Goal: Use online tool/utility: Use online tool/utility

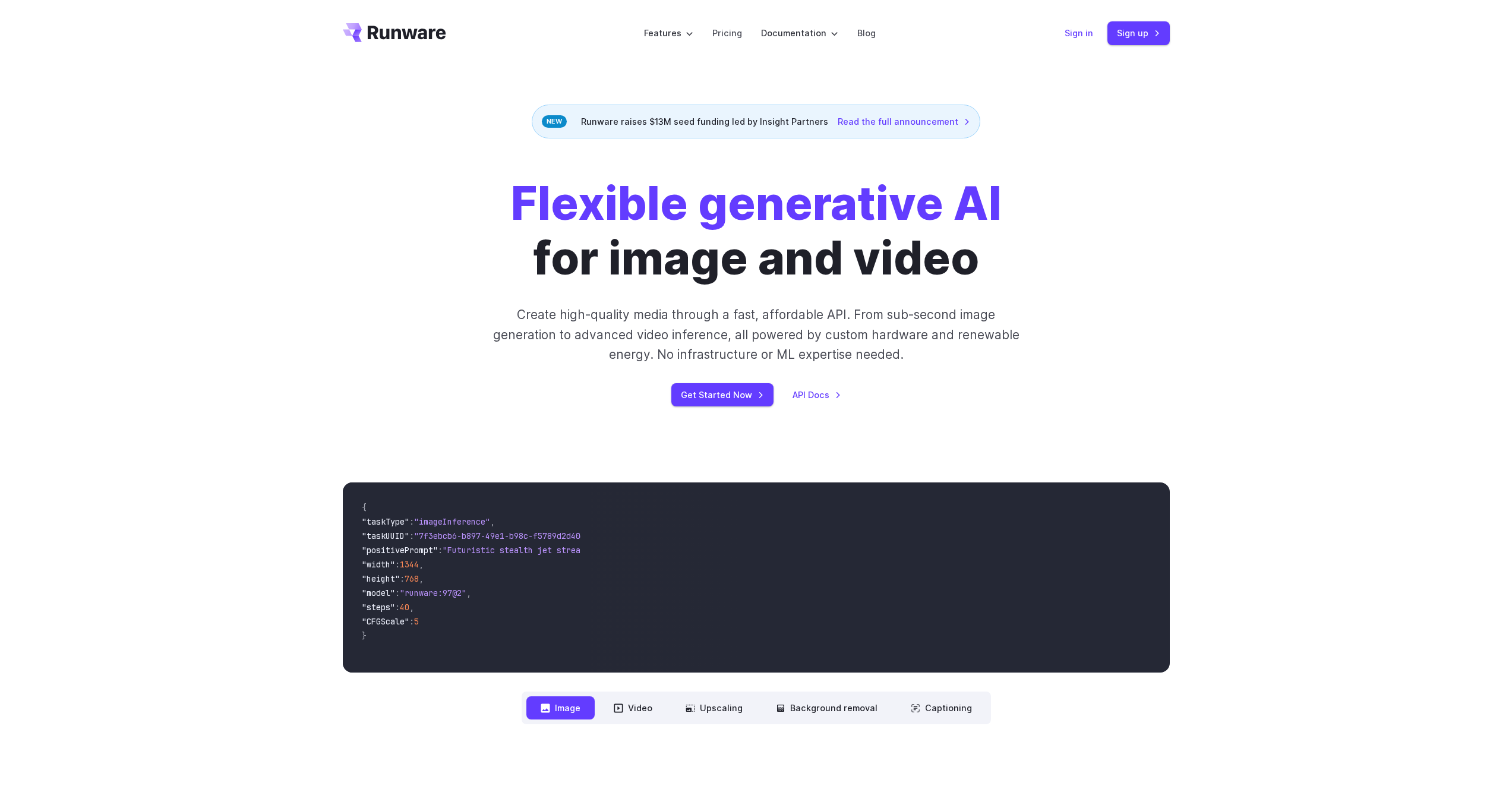
click at [1070, 37] on link "Sign in" at bounding box center [1078, 33] width 28 height 14
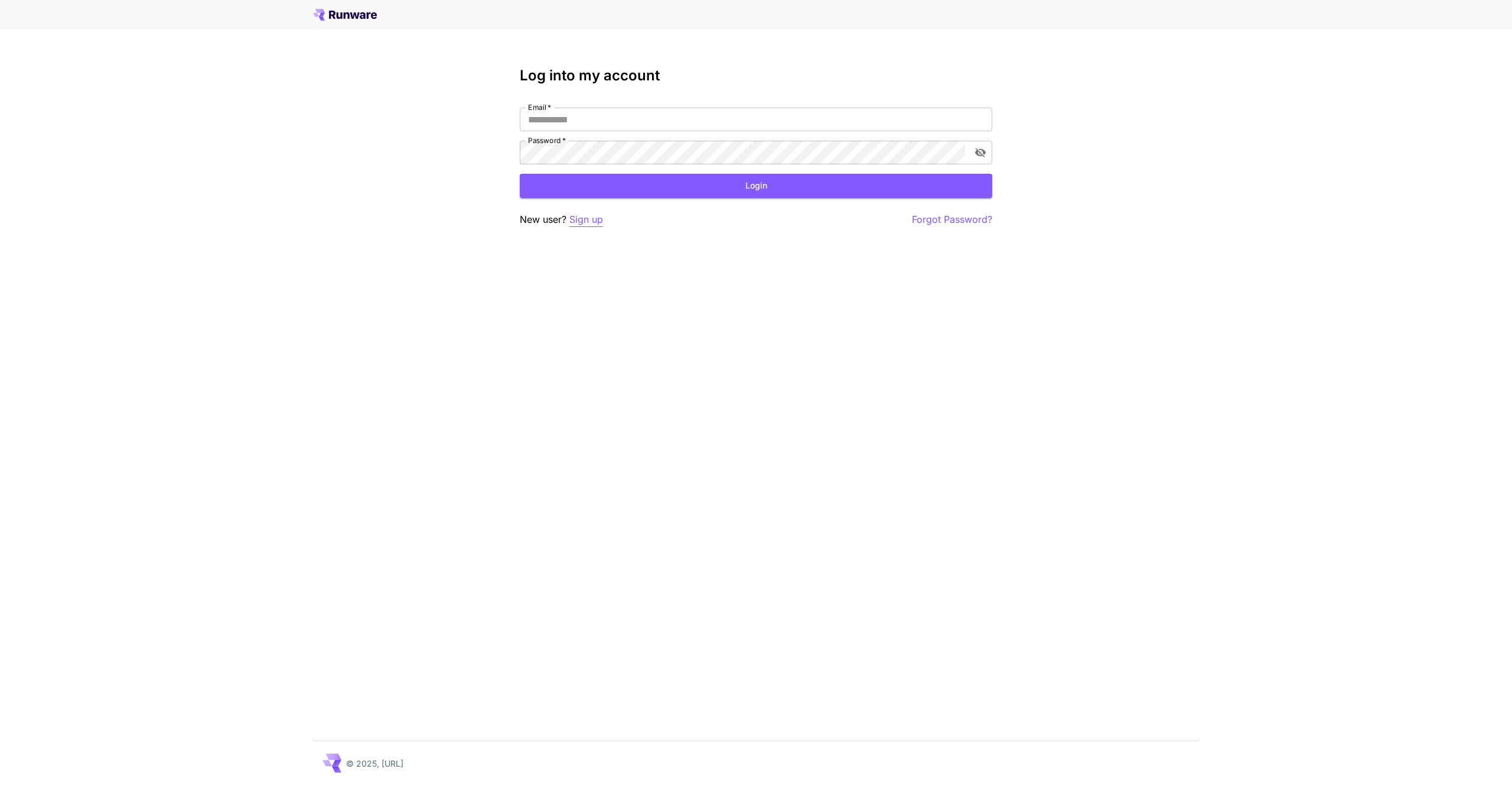
click at [584, 221] on p "Sign up" at bounding box center [586, 219] width 33 height 15
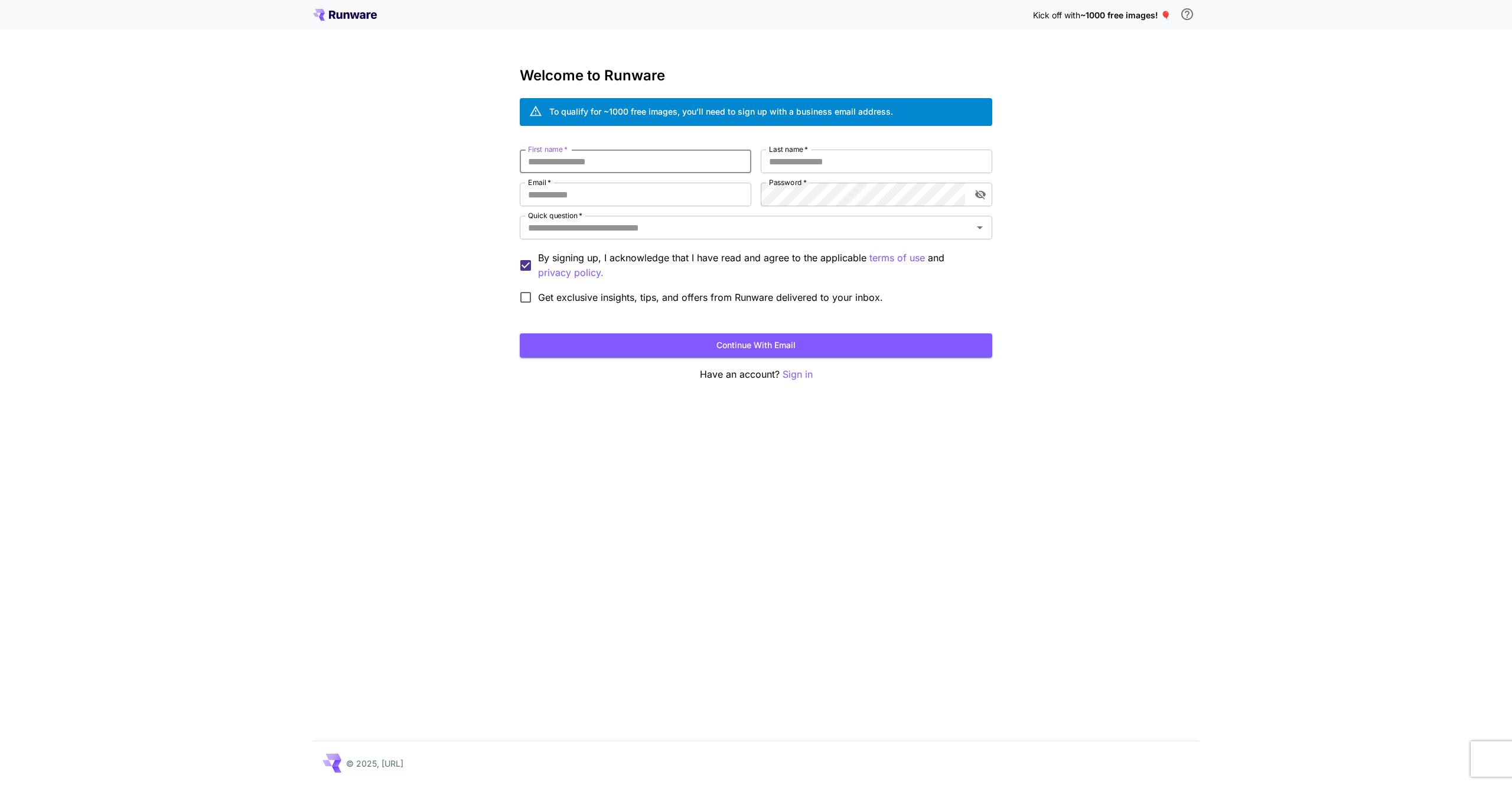
click at [589, 165] on input "First name   *" at bounding box center [636, 161] width 232 height 24
type input "*****"
click at [810, 166] on input "Last name   *" at bounding box center [876, 161] width 232 height 24
type input "******"
click at [651, 202] on input "Email   *" at bounding box center [636, 195] width 232 height 24
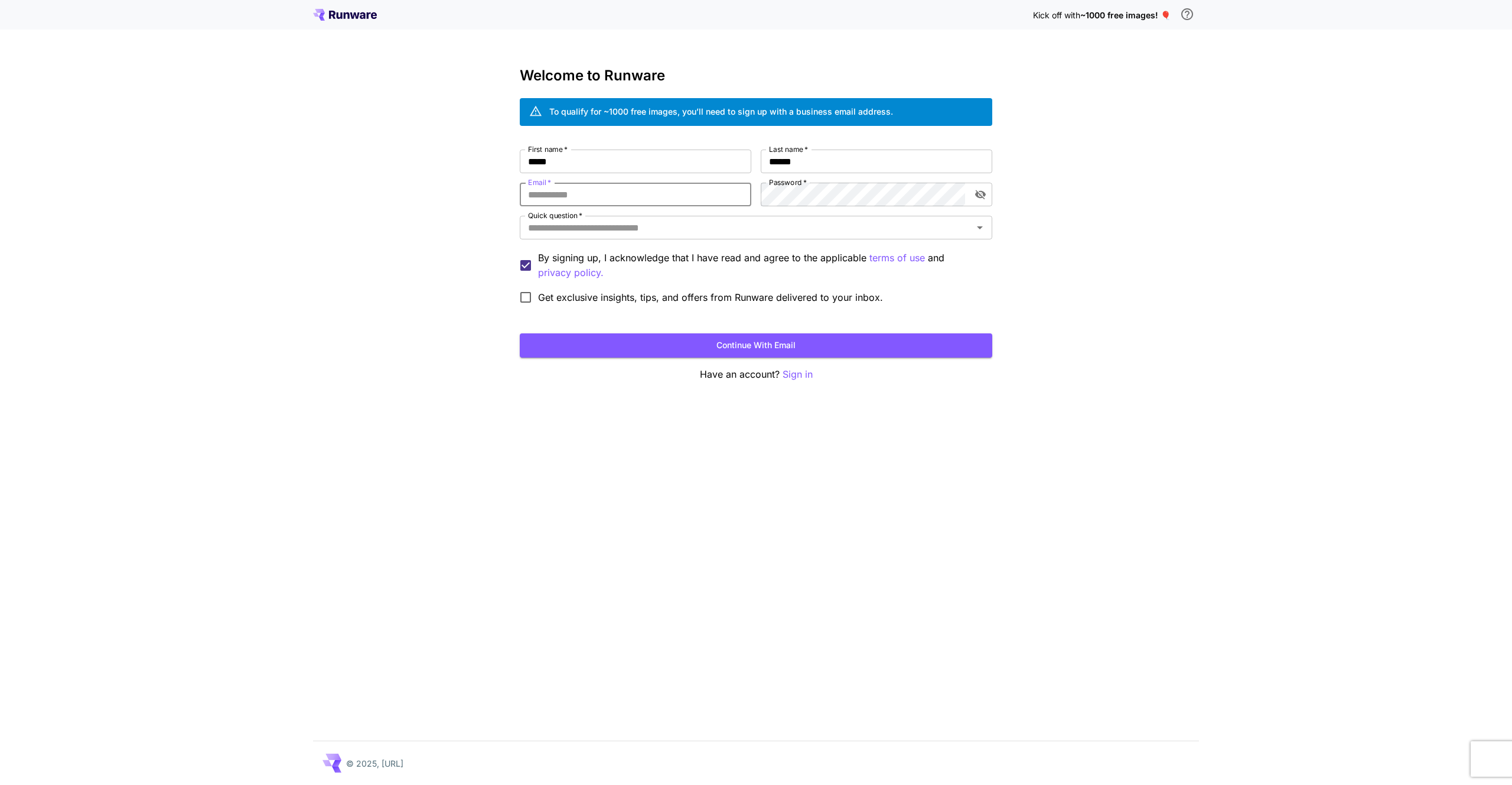
type input "**********"
click at [976, 199] on icon "toggle password visibility" at bounding box center [981, 195] width 12 height 12
click at [567, 224] on input "Quick question   *" at bounding box center [746, 227] width 446 height 16
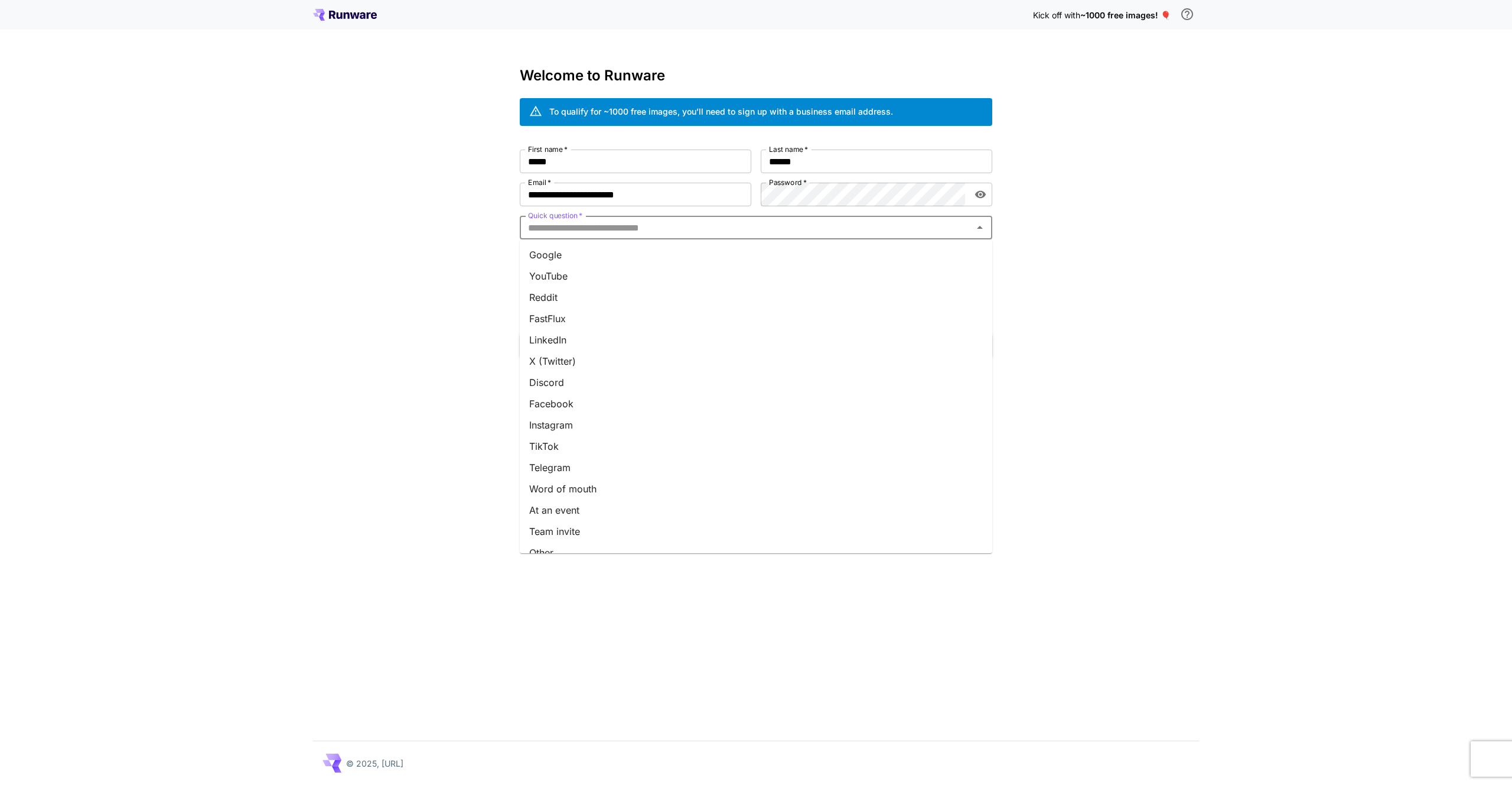
scroll to position [15, 0]
click at [564, 533] on li "Other" at bounding box center [756, 537] width 473 height 21
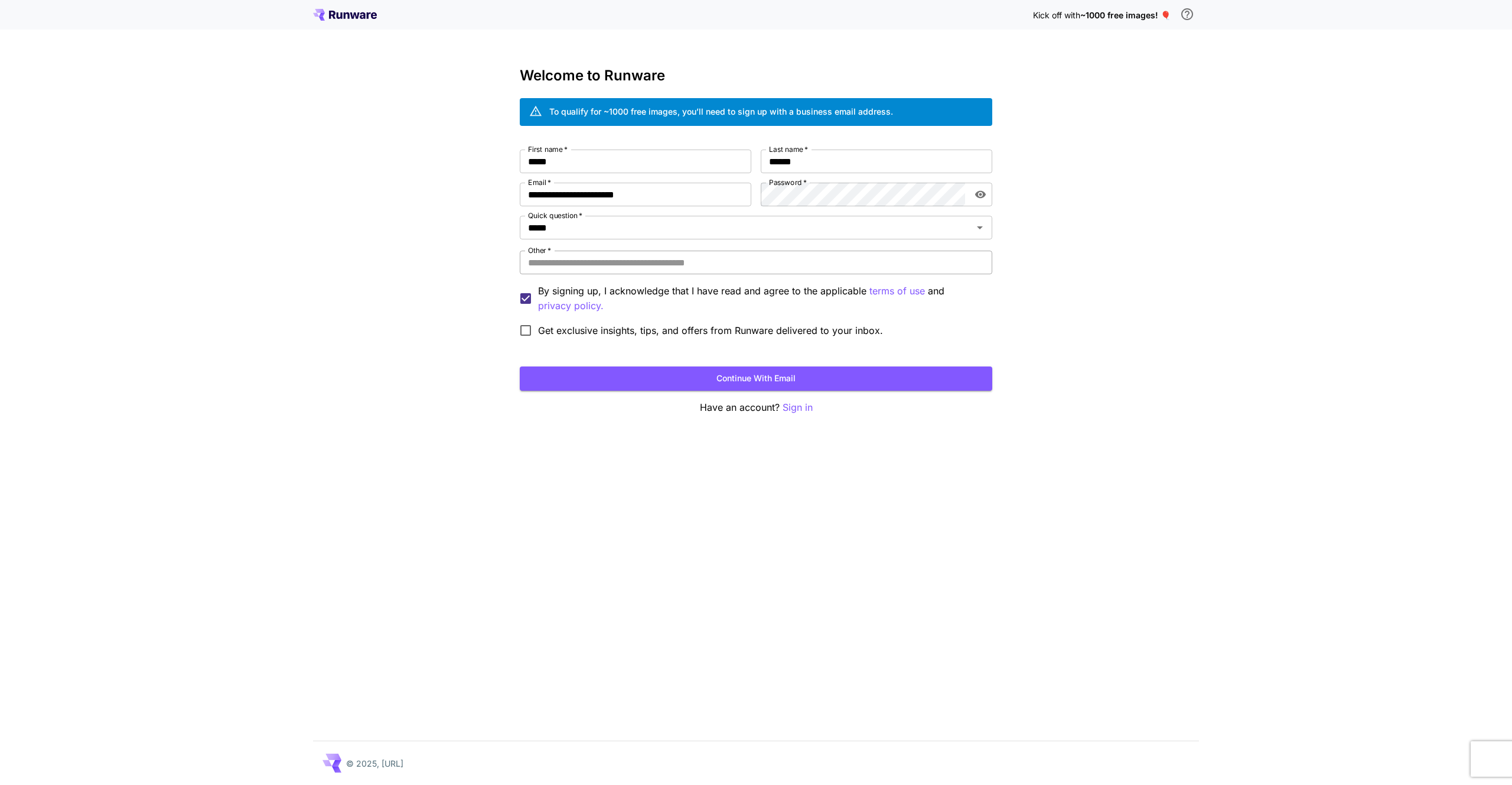
click at [771, 264] on input "Other   *" at bounding box center [756, 263] width 473 height 24
type input "*******"
click at [734, 381] on font "Tiếp tục với email" at bounding box center [756, 378] width 73 height 10
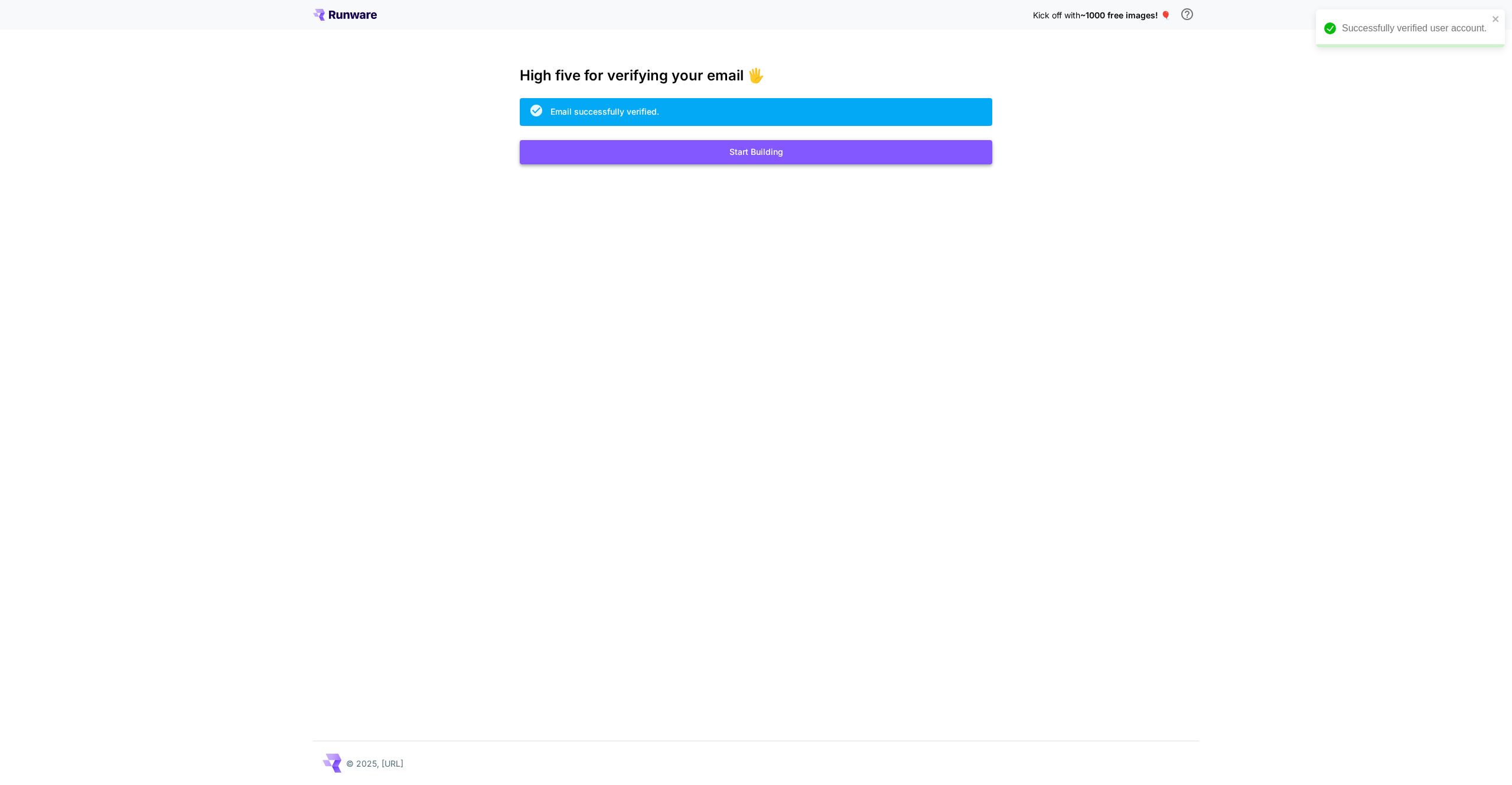
click at [758, 160] on button "Start Building" at bounding box center [756, 152] width 473 height 24
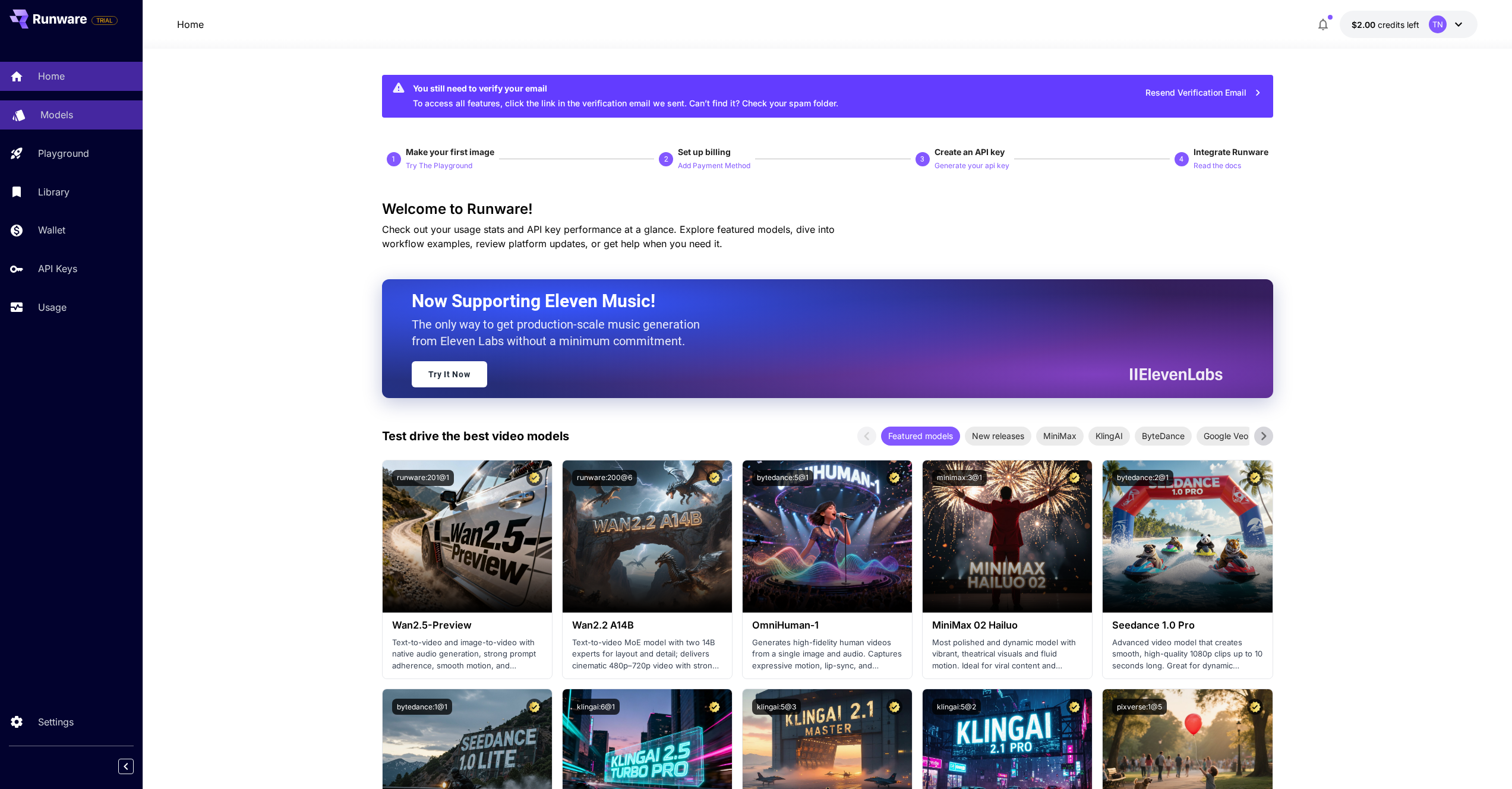
click at [53, 125] on link "Models" at bounding box center [71, 115] width 142 height 29
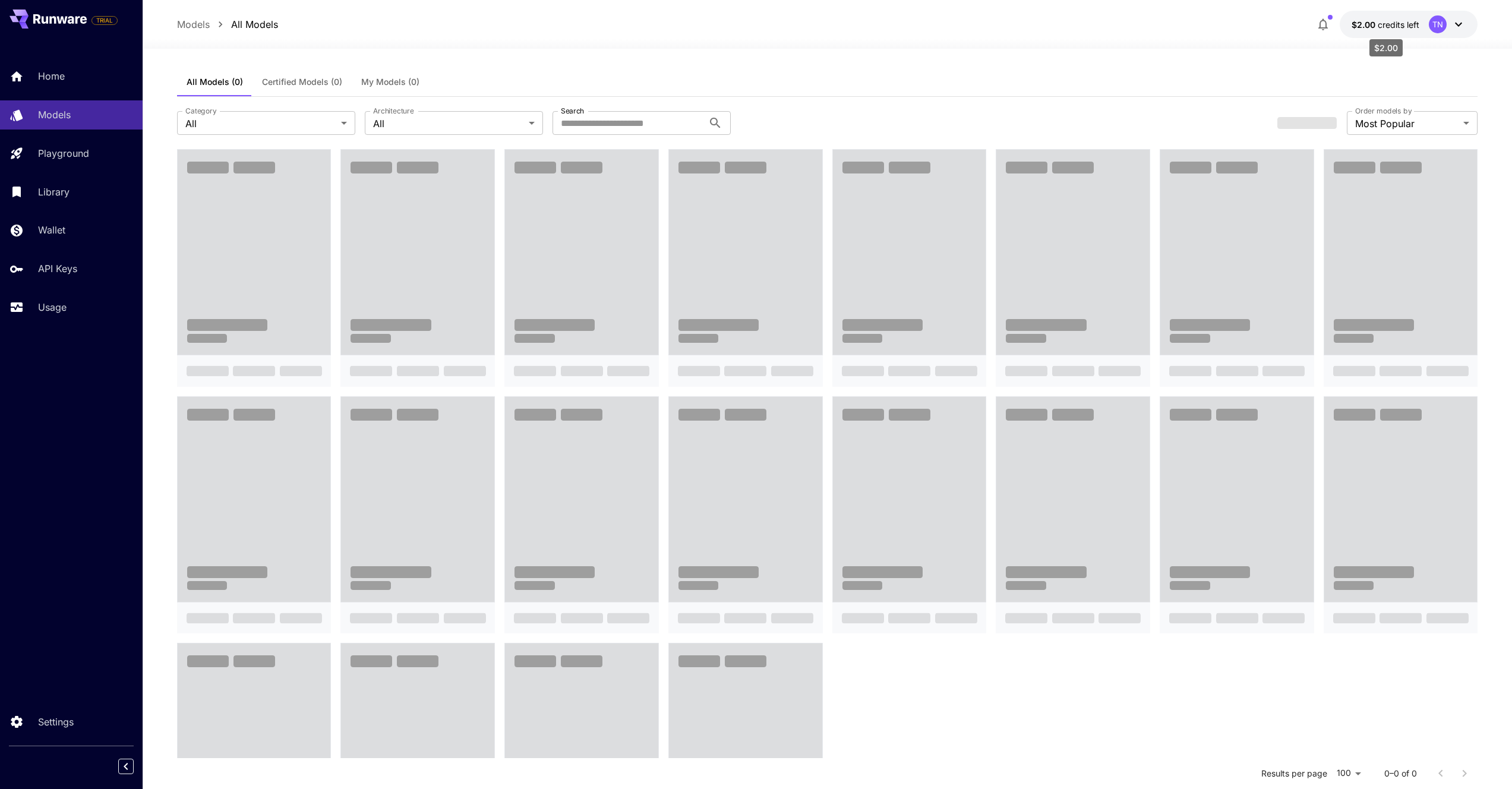
click at [1388, 25] on span "credits left" at bounding box center [1398, 25] width 41 height 10
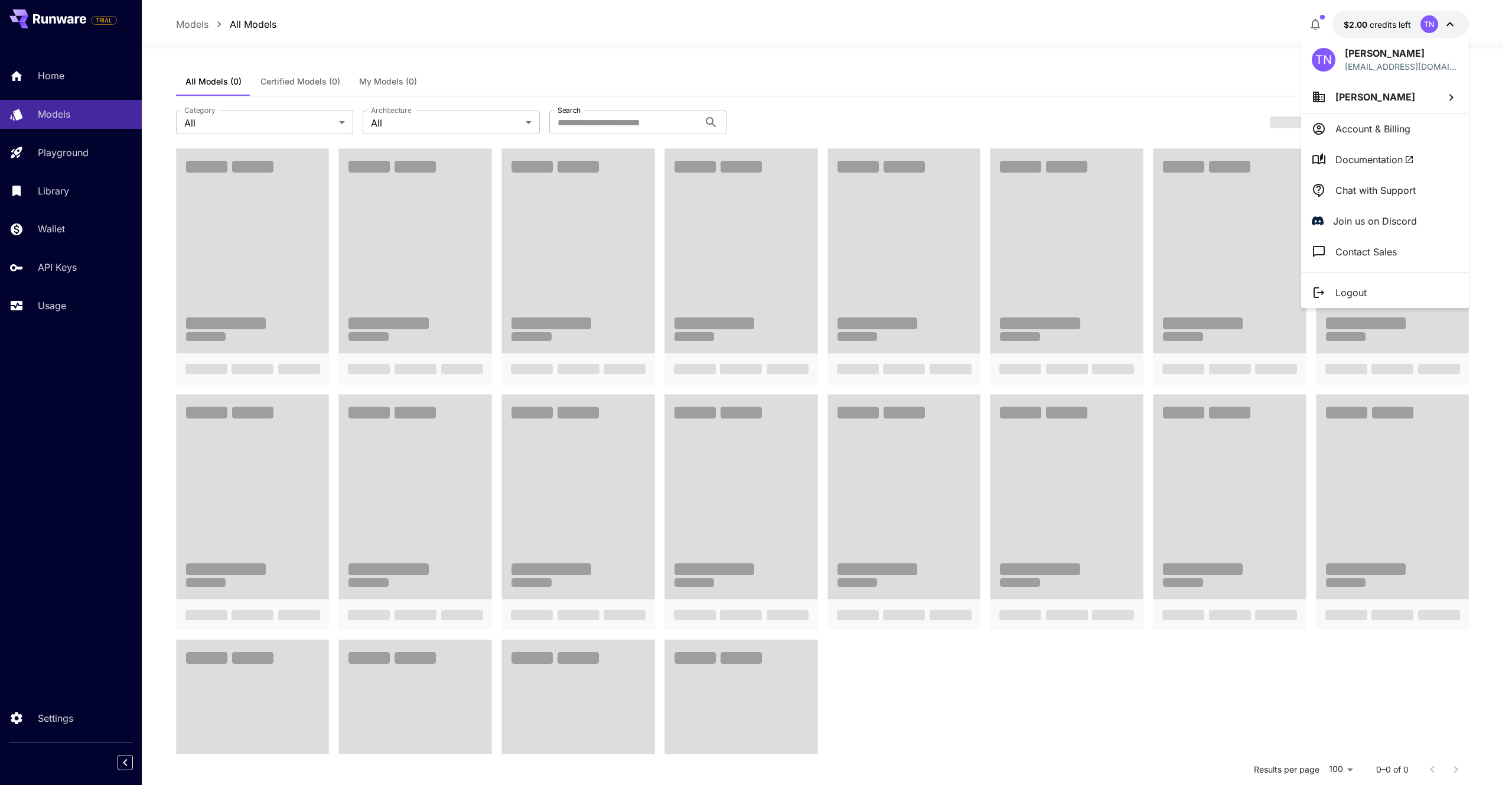
click at [1350, 136] on li "Account & Billing" at bounding box center [1386, 129] width 168 height 31
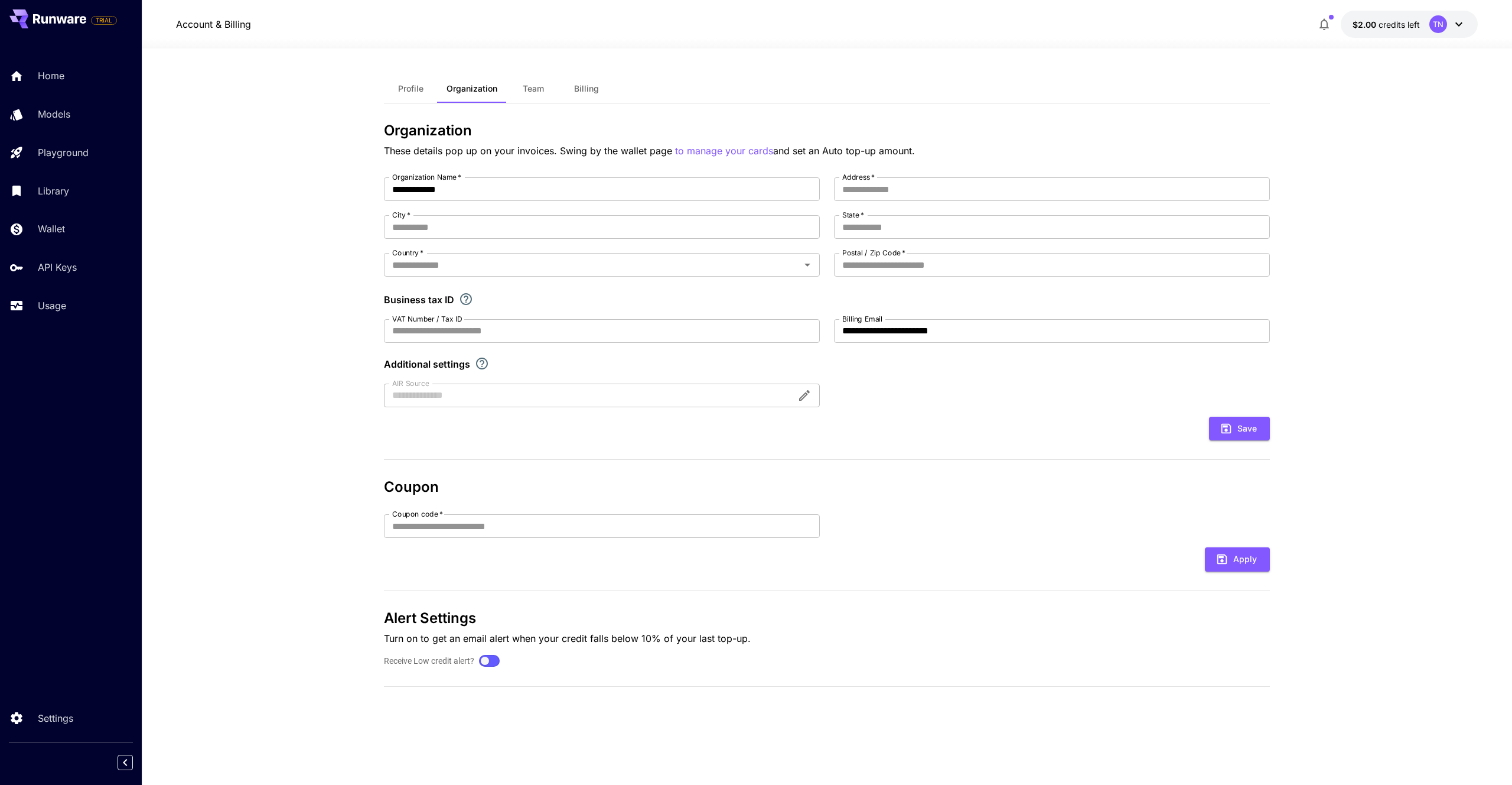
click at [582, 94] on button "Billing" at bounding box center [587, 88] width 53 height 28
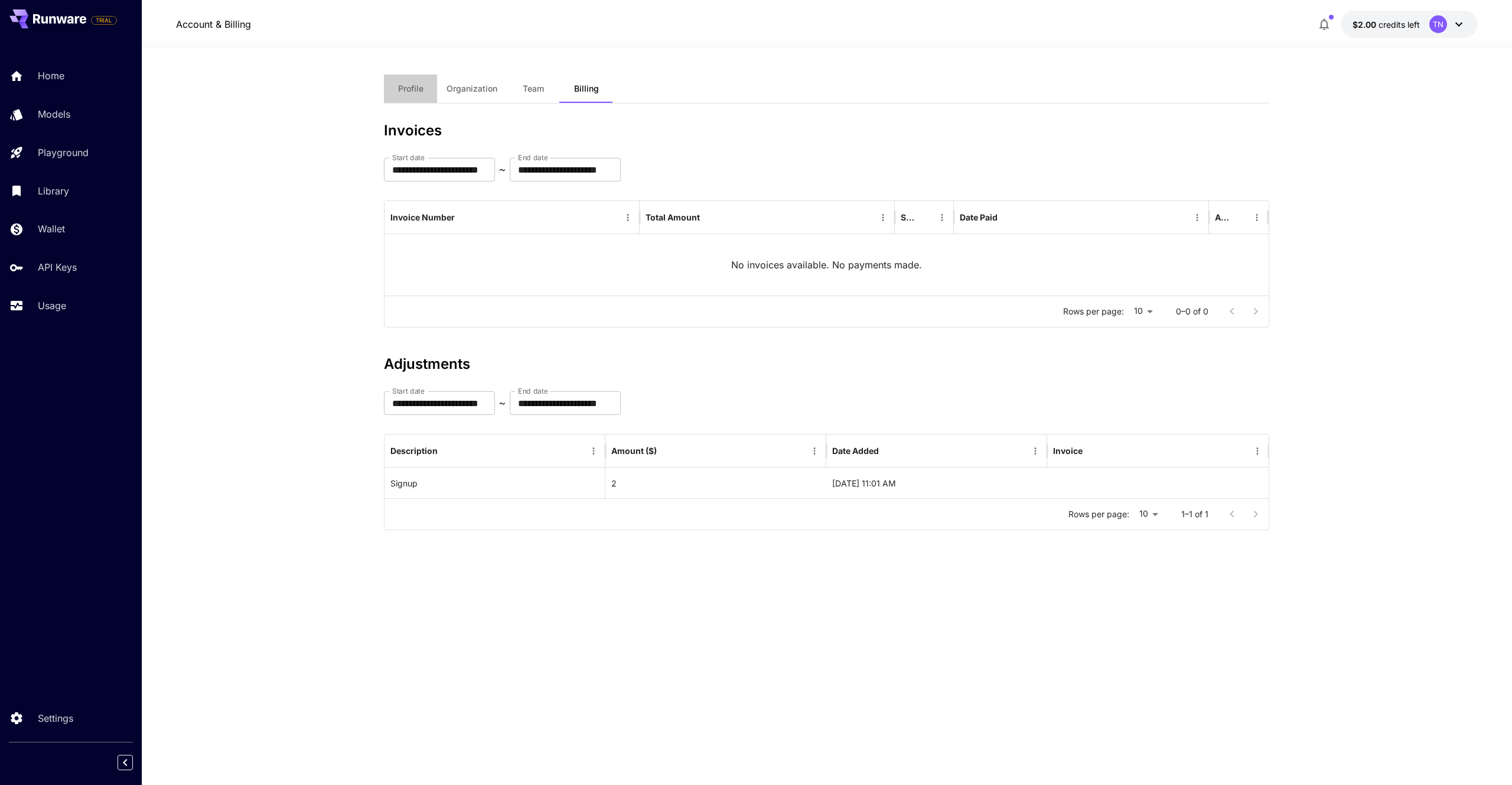
click at [428, 89] on button "Profile" at bounding box center [411, 88] width 53 height 28
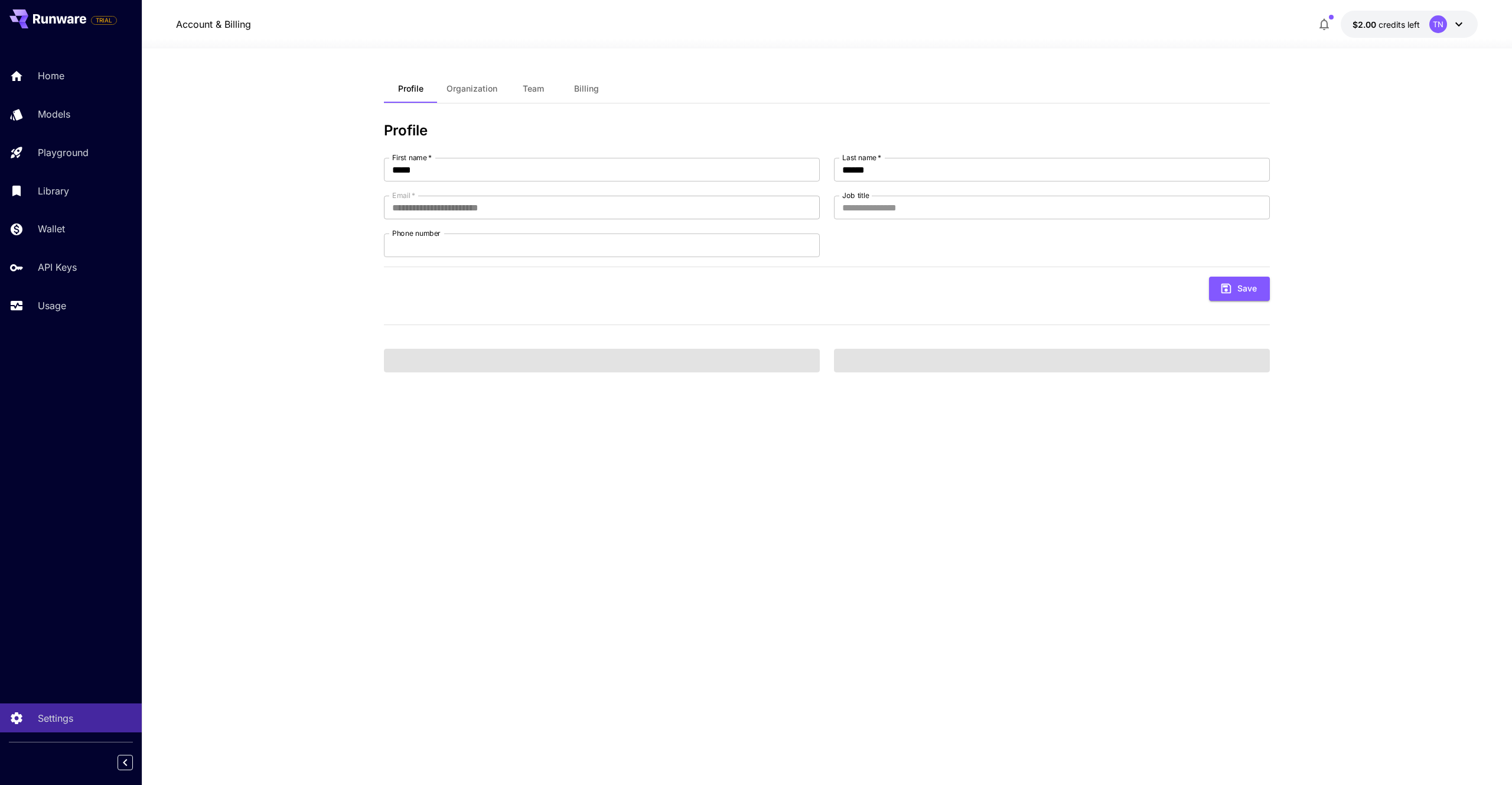
click at [473, 91] on span "Organization" at bounding box center [472, 88] width 51 height 10
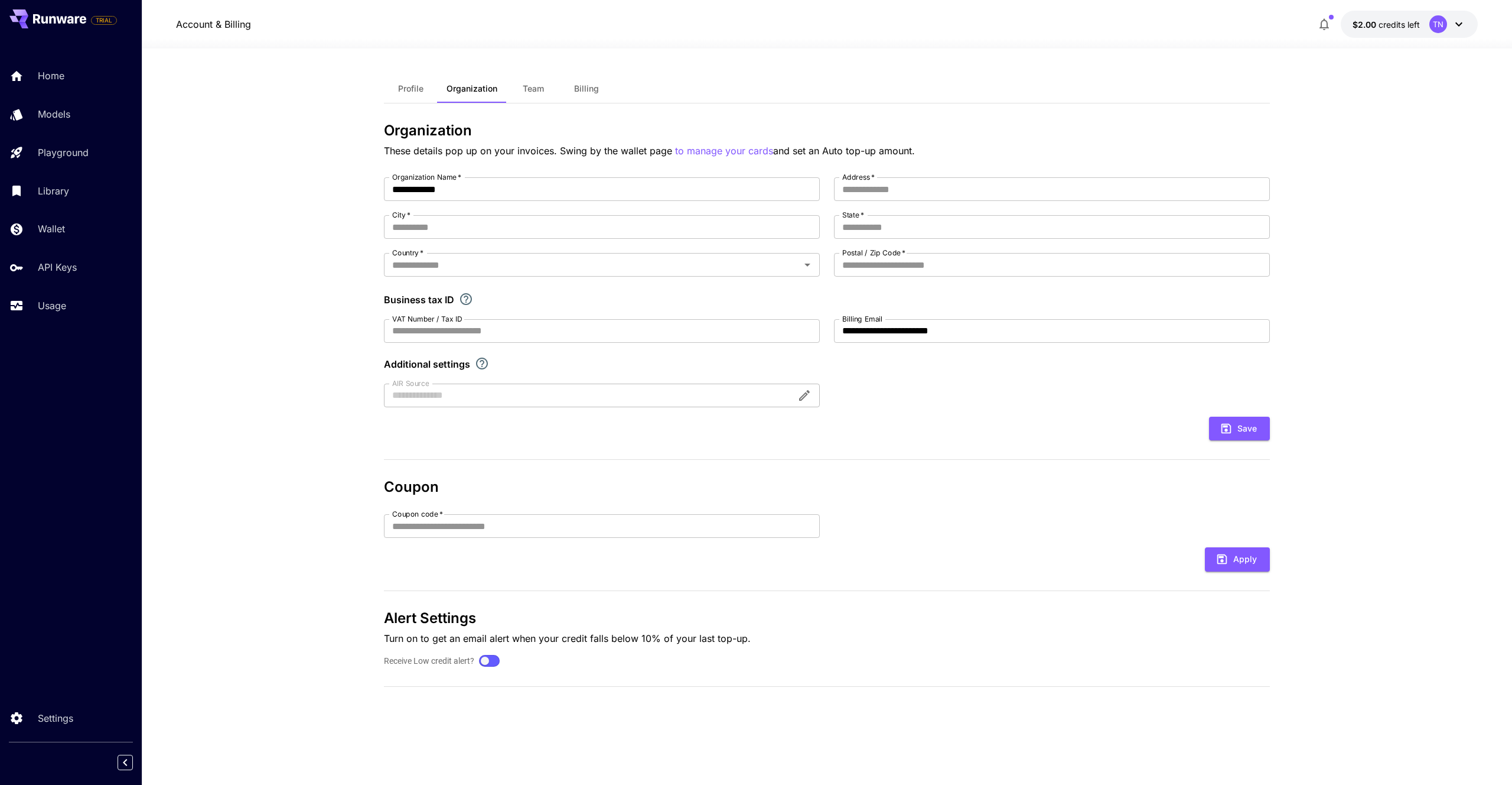
click at [530, 90] on span "Team" at bounding box center [533, 88] width 21 height 10
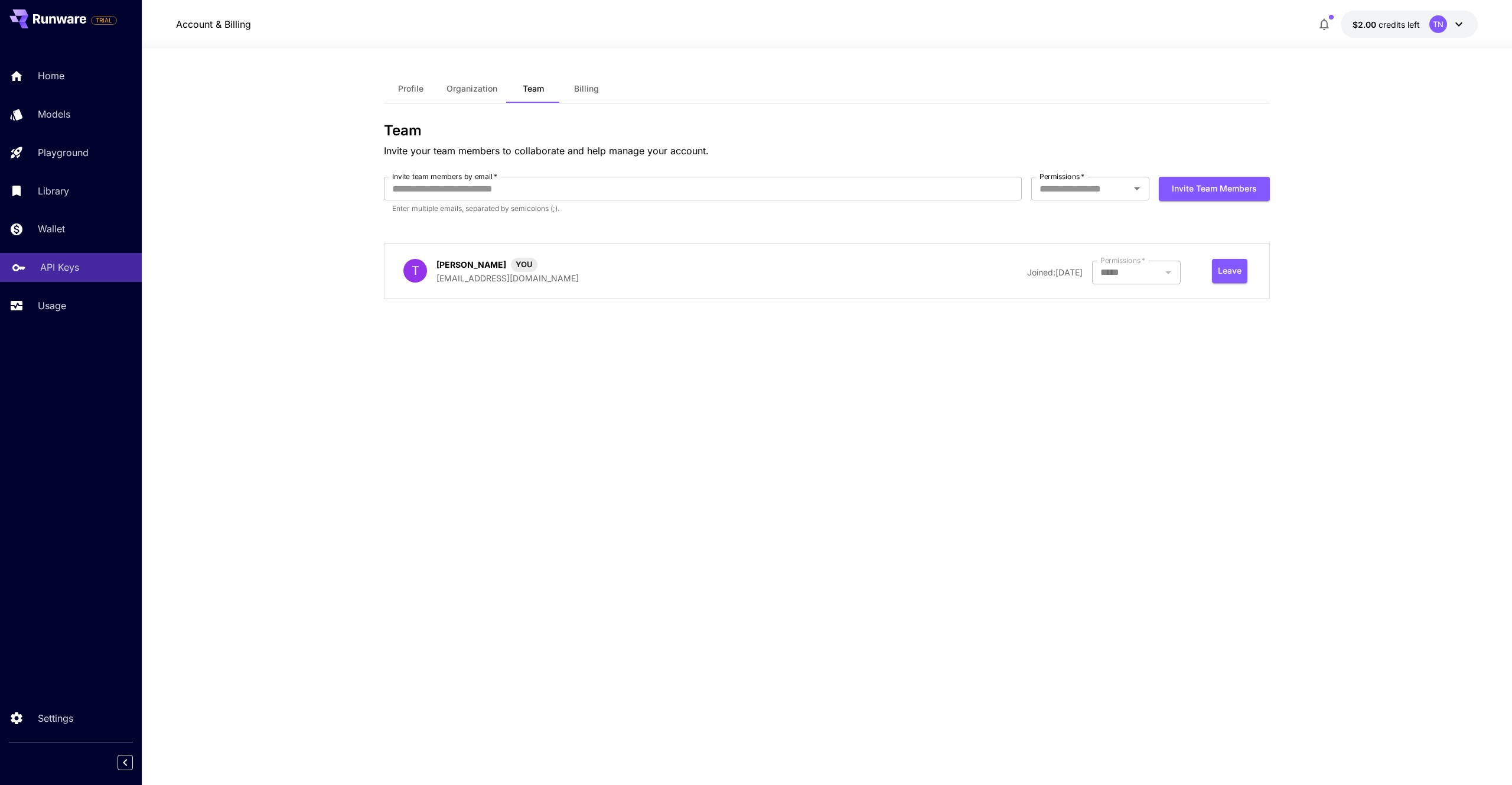
click at [57, 269] on p "API Keys" at bounding box center [59, 267] width 39 height 15
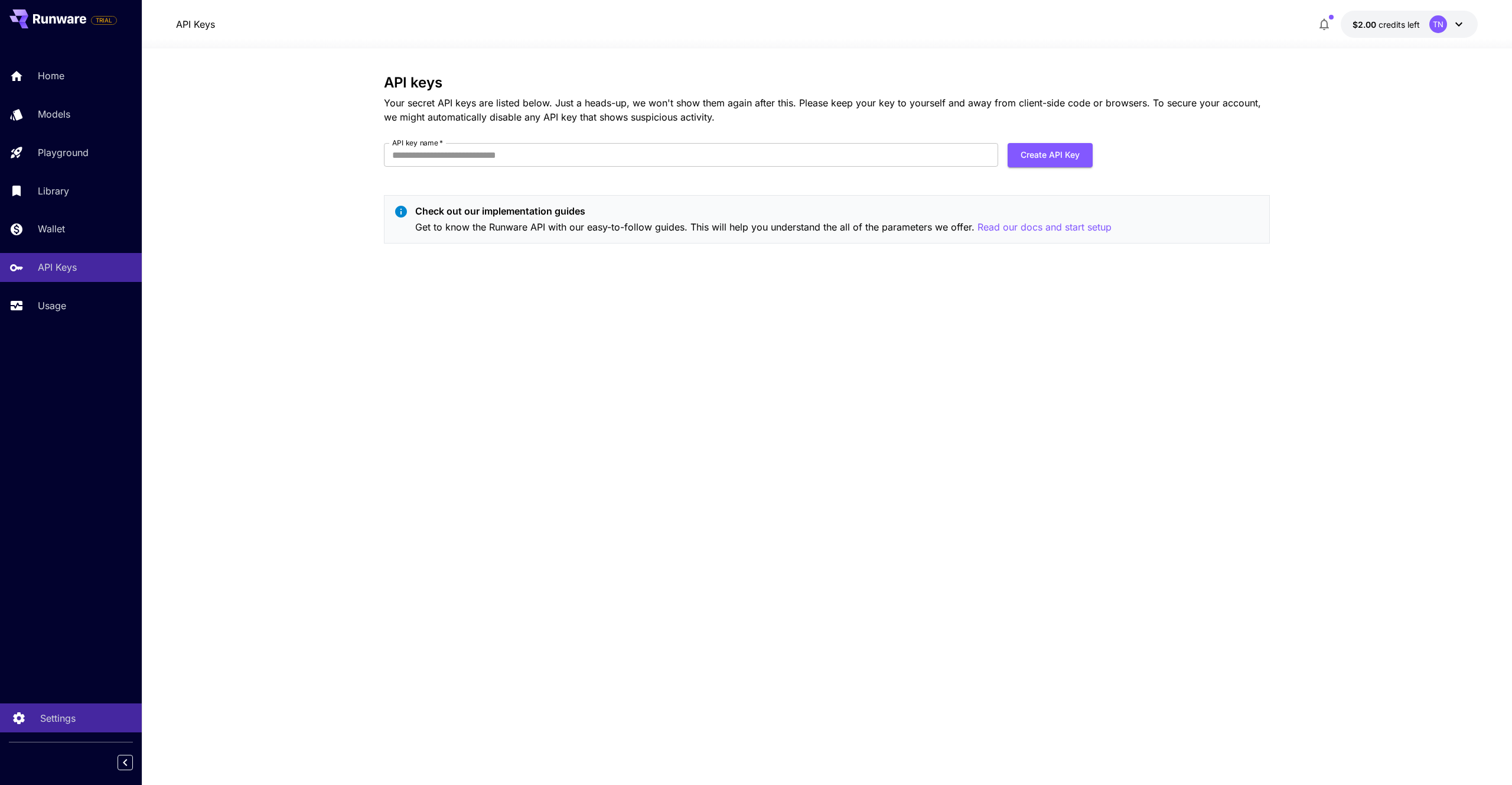
click at [81, 708] on link "Settings" at bounding box center [70, 718] width 142 height 29
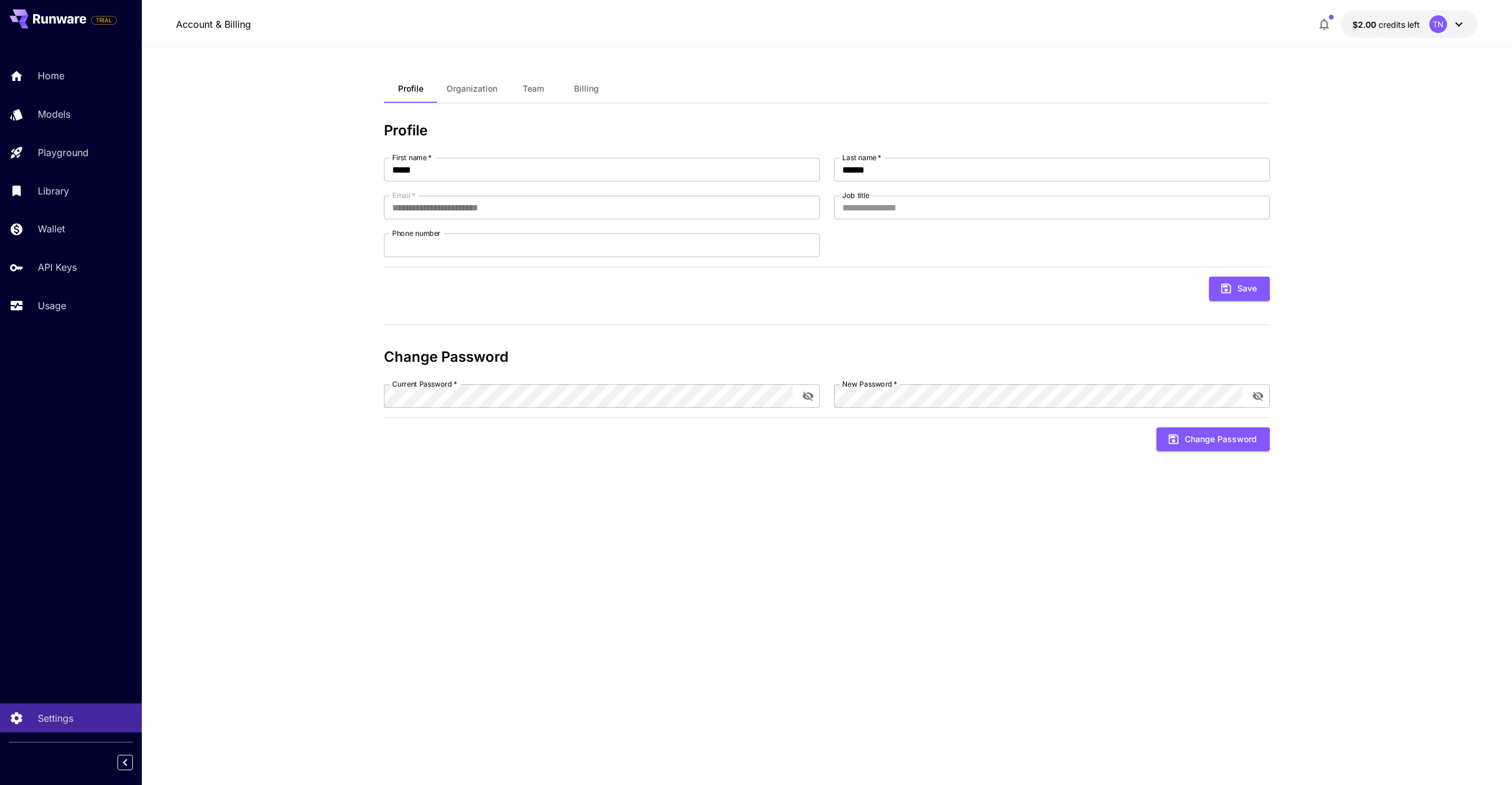
click at [1459, 24] on icon at bounding box center [1459, 24] width 15 height 15
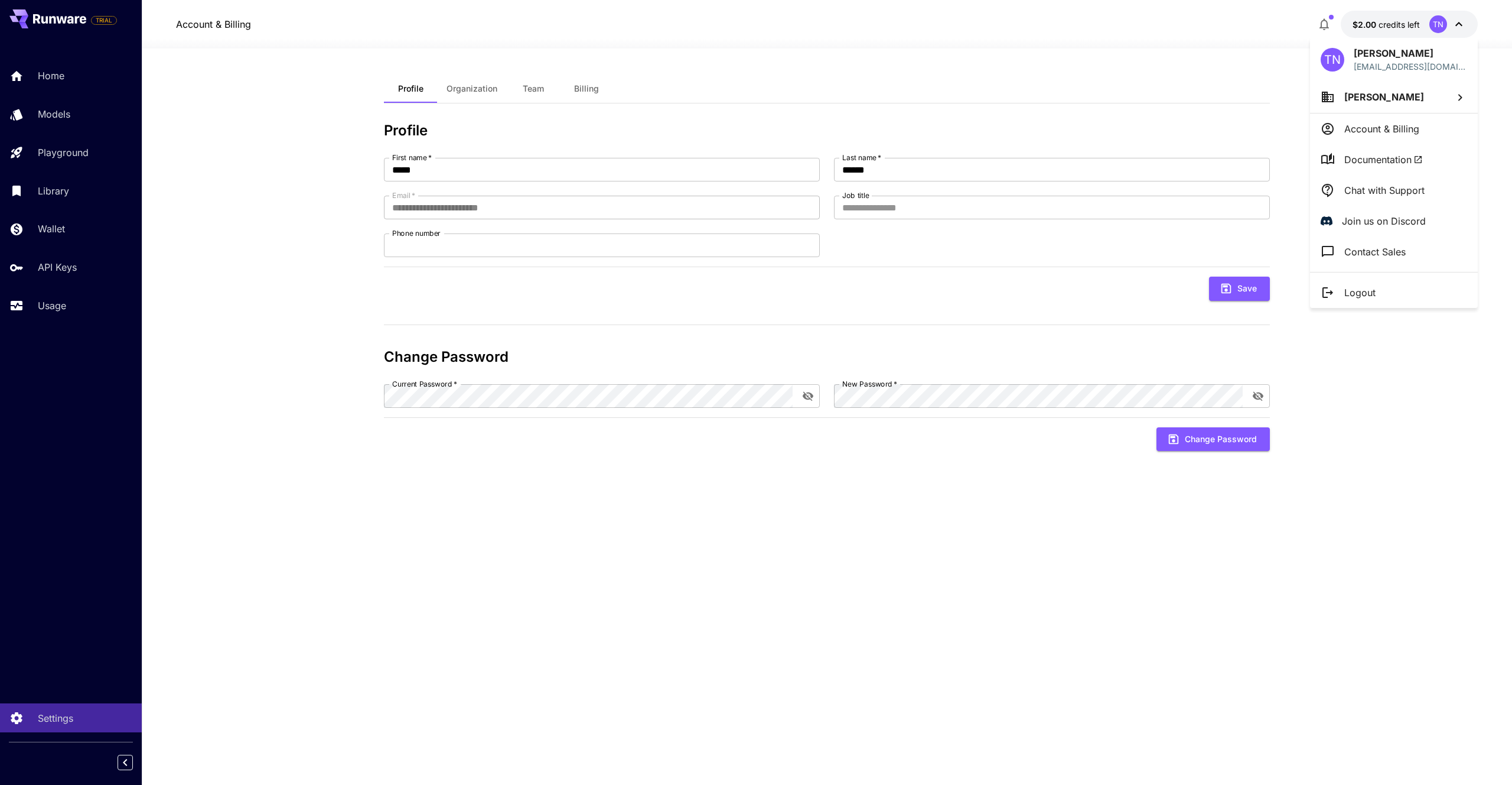
click at [1387, 132] on p "Account & Billing" at bounding box center [1382, 129] width 75 height 15
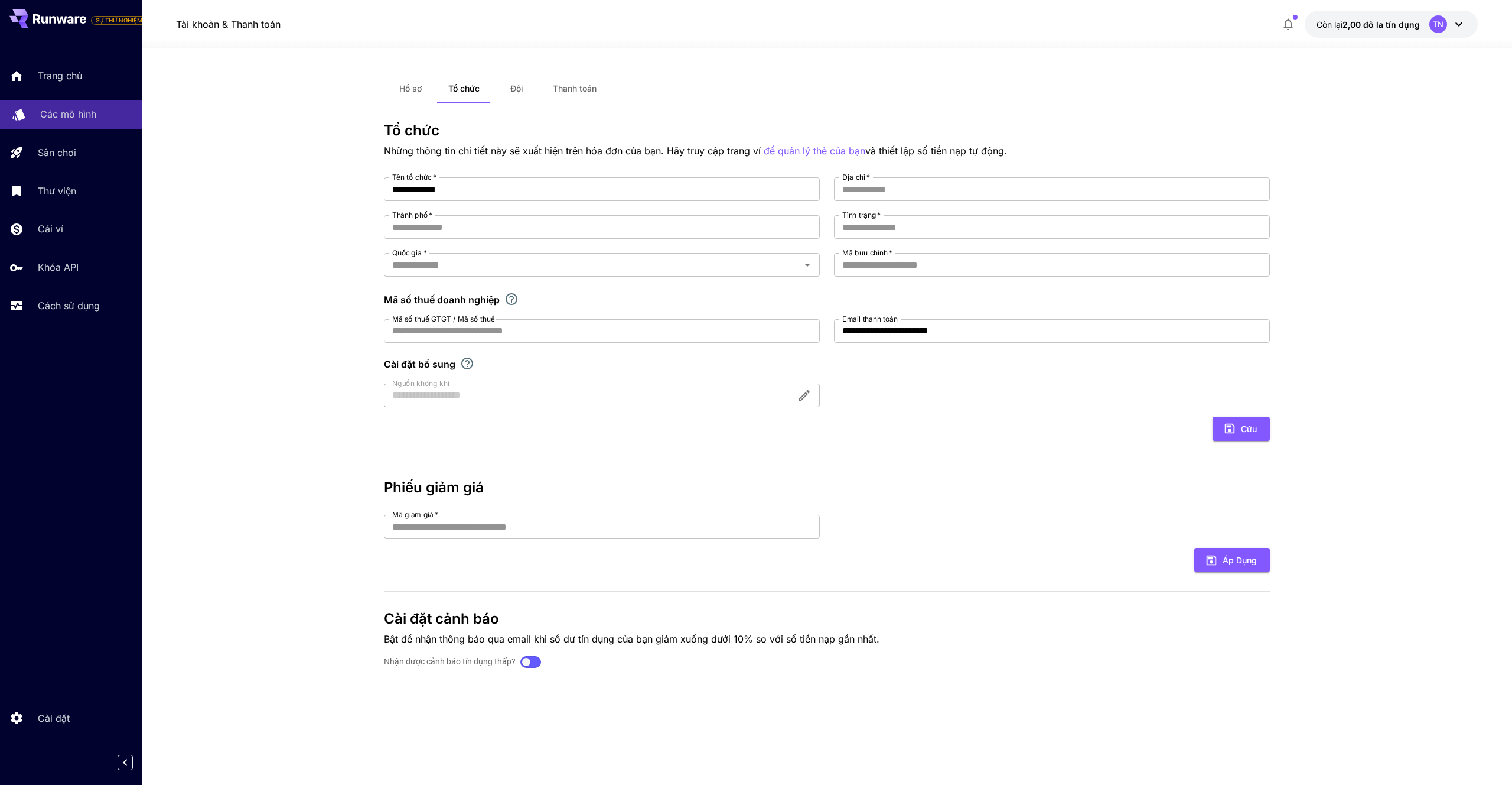
click at [47, 112] on font "Các mô hình" at bounding box center [68, 114] width 56 height 12
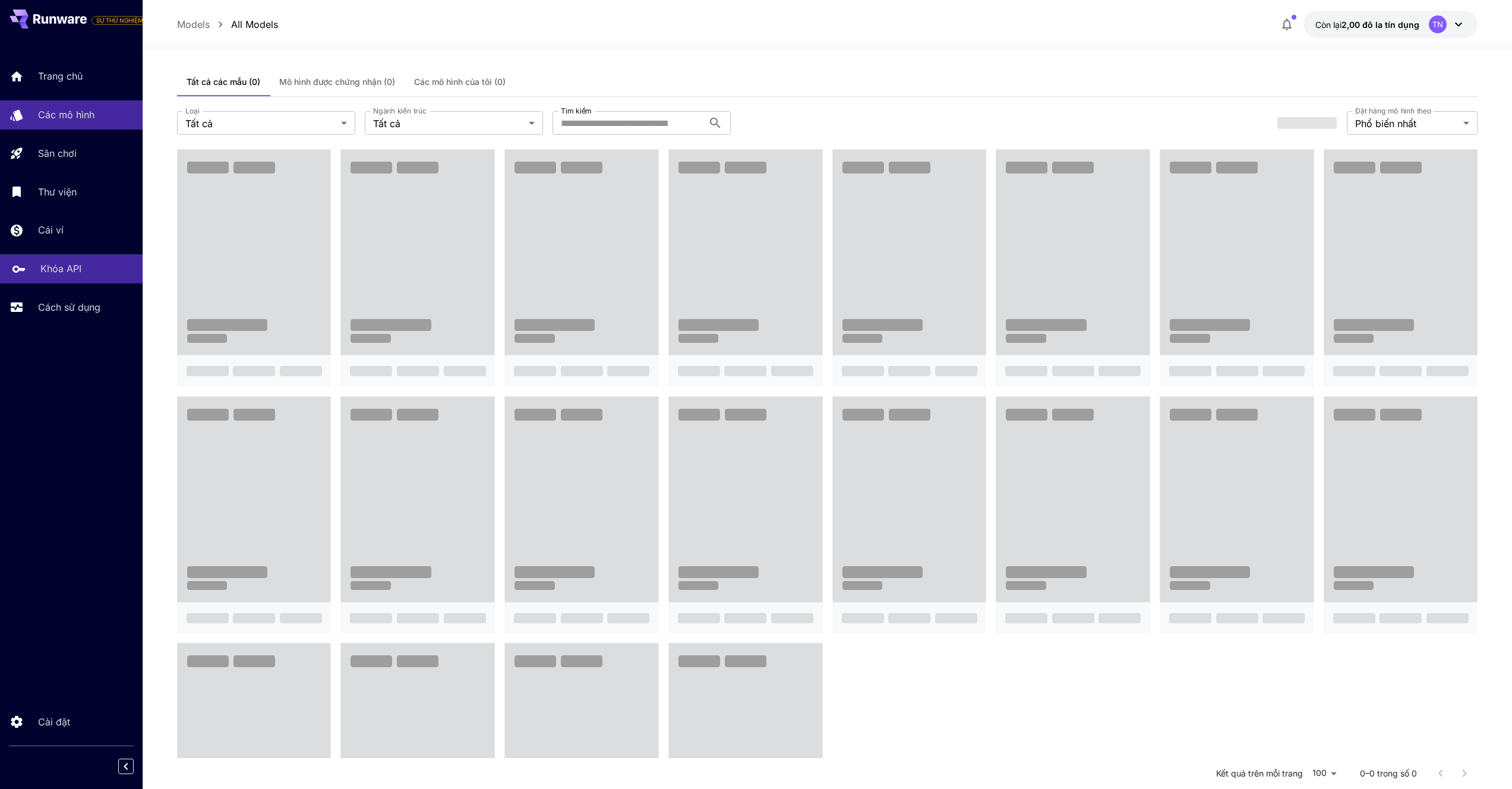
click at [63, 272] on font "Khóa API" at bounding box center [61, 268] width 41 height 12
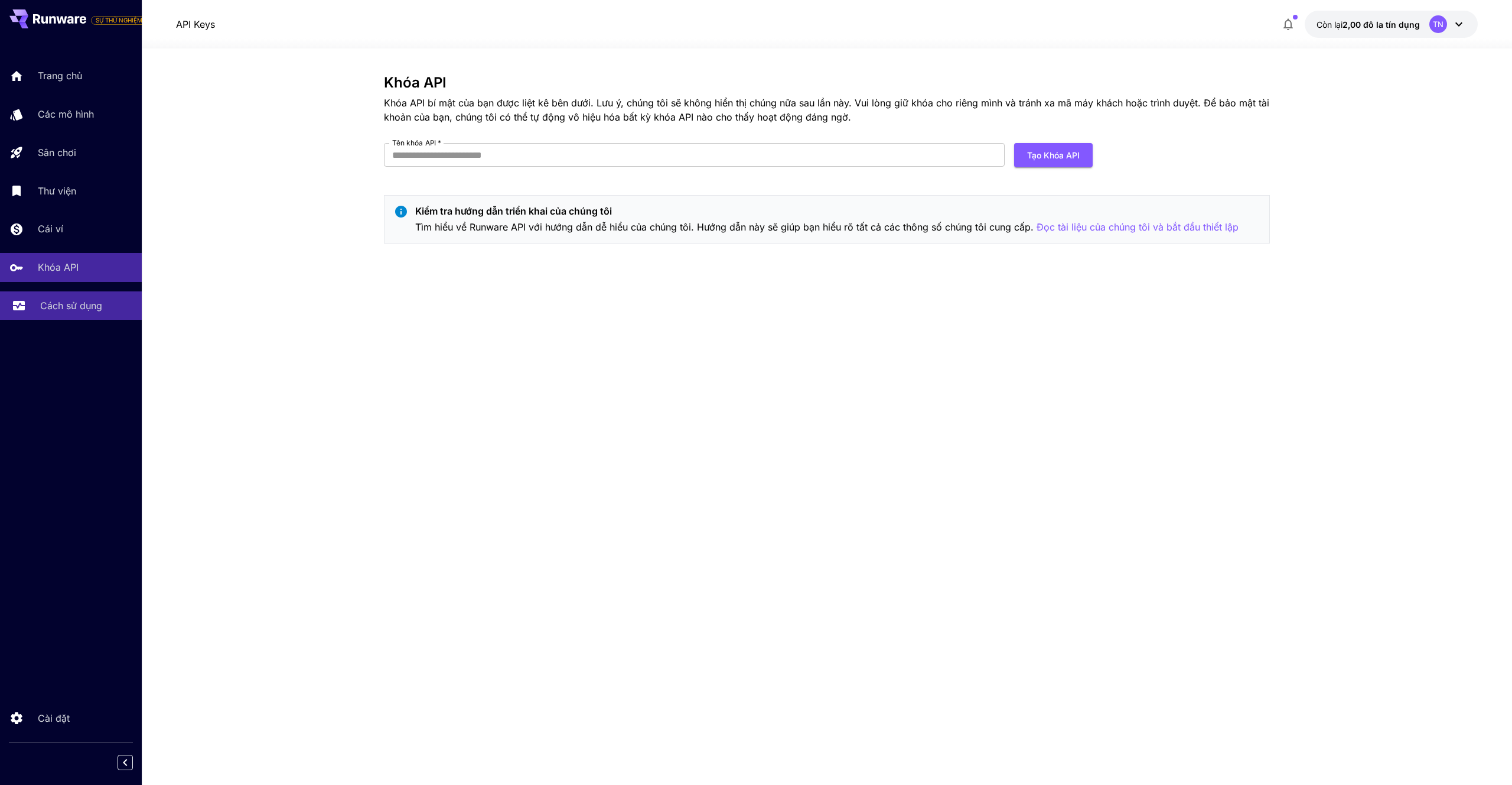
click at [70, 307] on font "Cách sử dụng" at bounding box center [71, 305] width 62 height 12
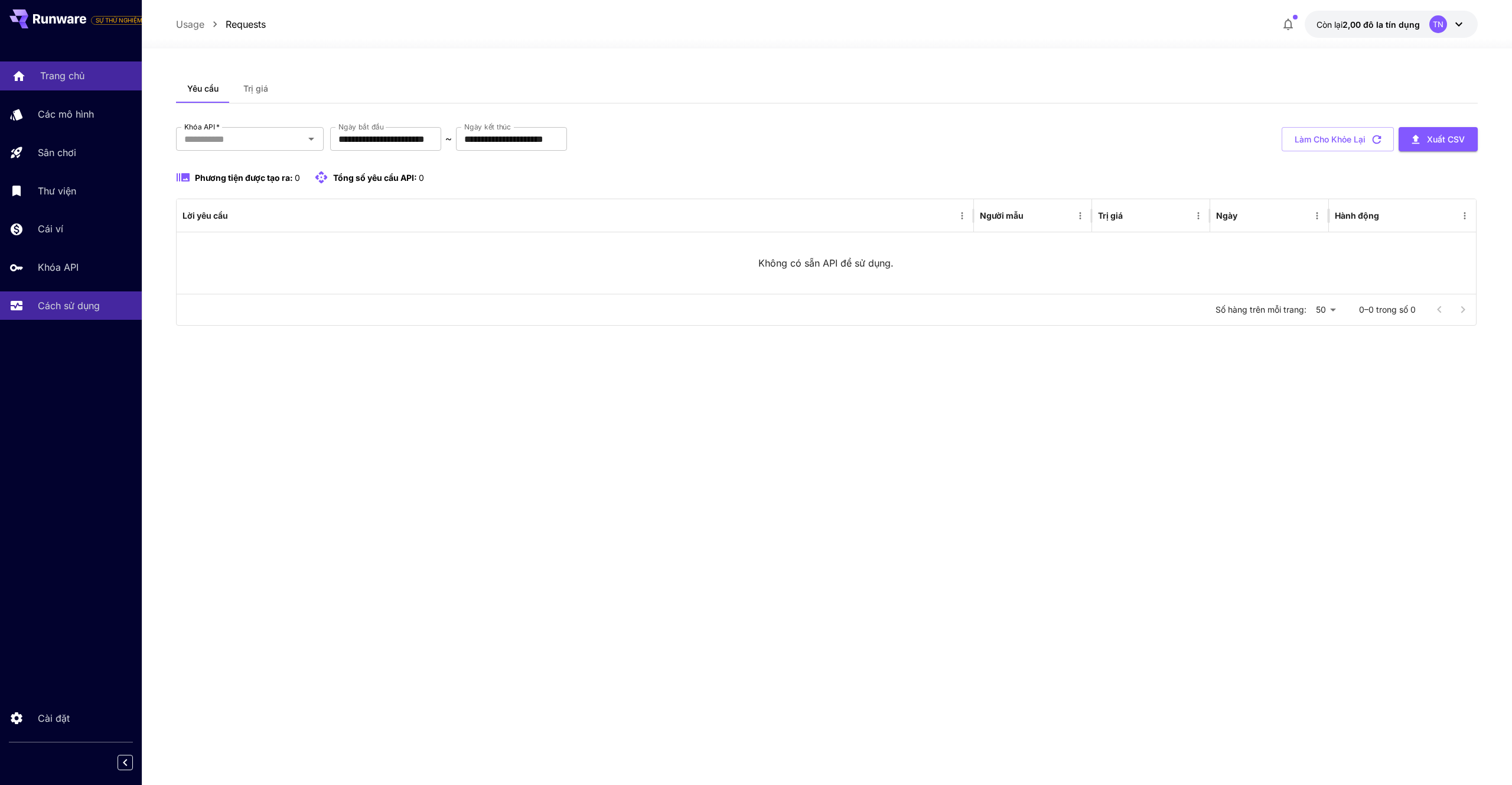
click at [65, 63] on link "Trang chủ" at bounding box center [70, 76] width 142 height 29
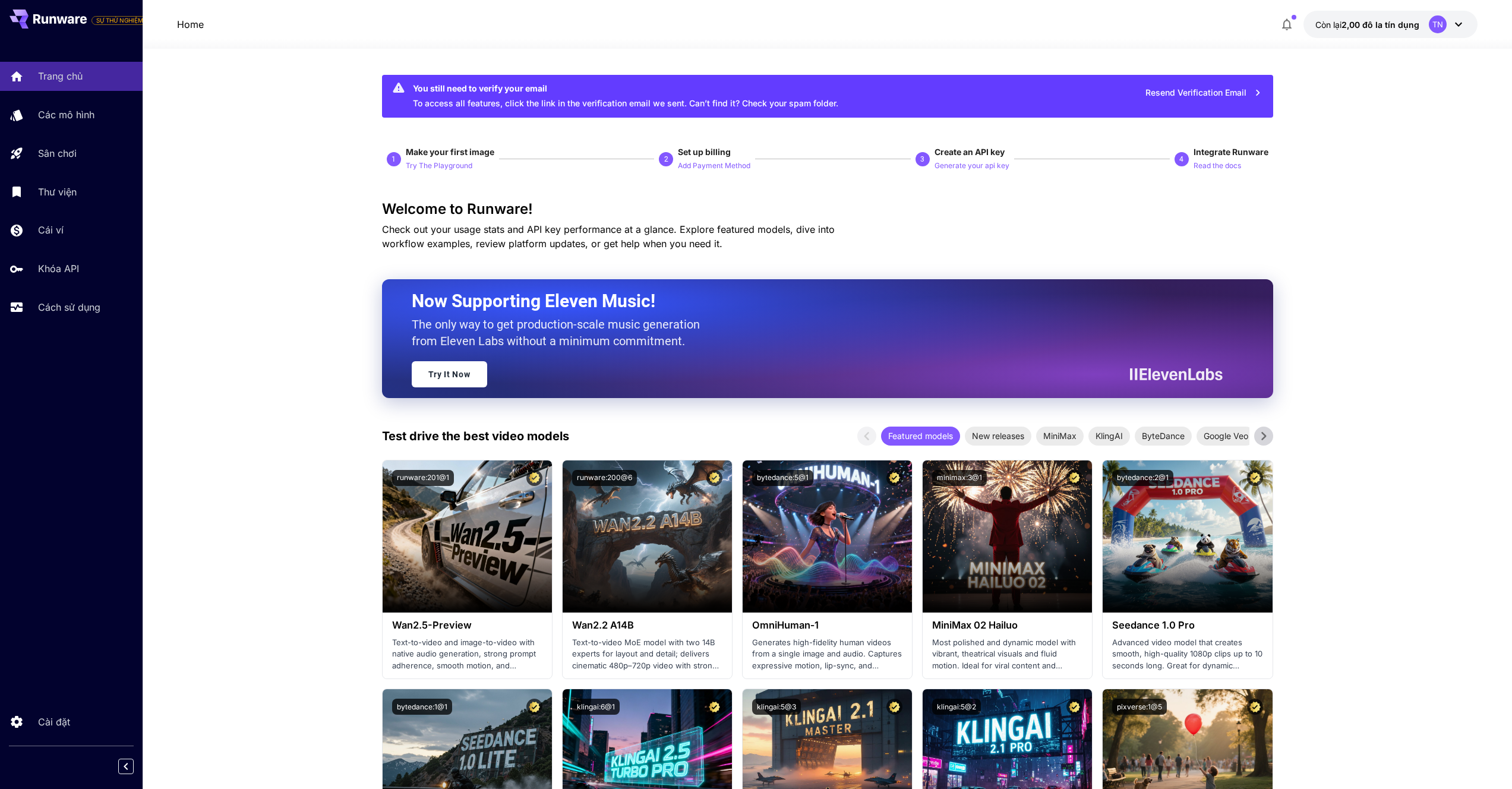
drag, startPoint x: 58, startPoint y: 114, endPoint x: 152, endPoint y: 100, distance: 95.0
click at [59, 114] on font "Các mô hình" at bounding box center [66, 115] width 56 height 12
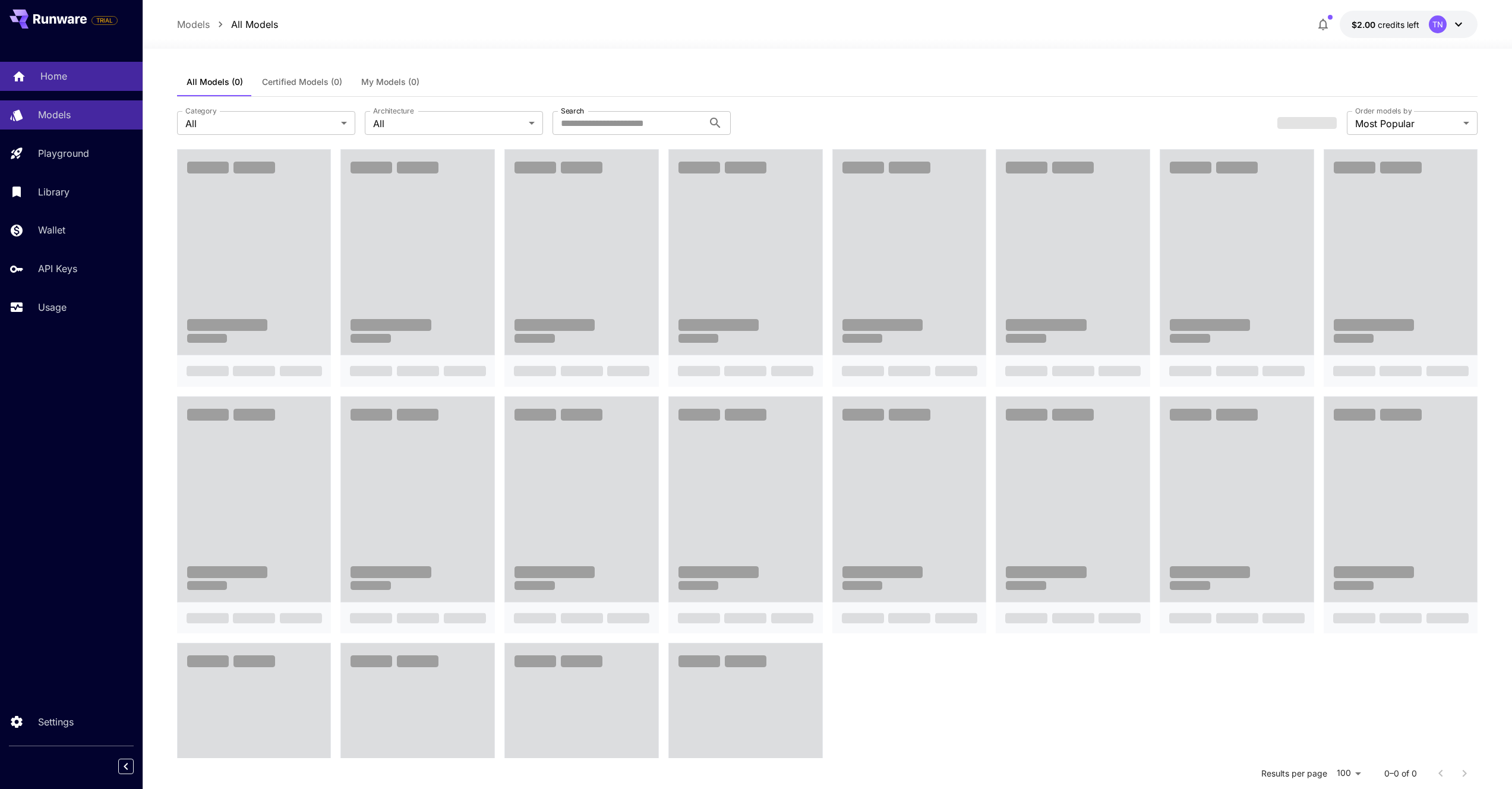
click at [92, 74] on div "Home" at bounding box center [86, 76] width 92 height 15
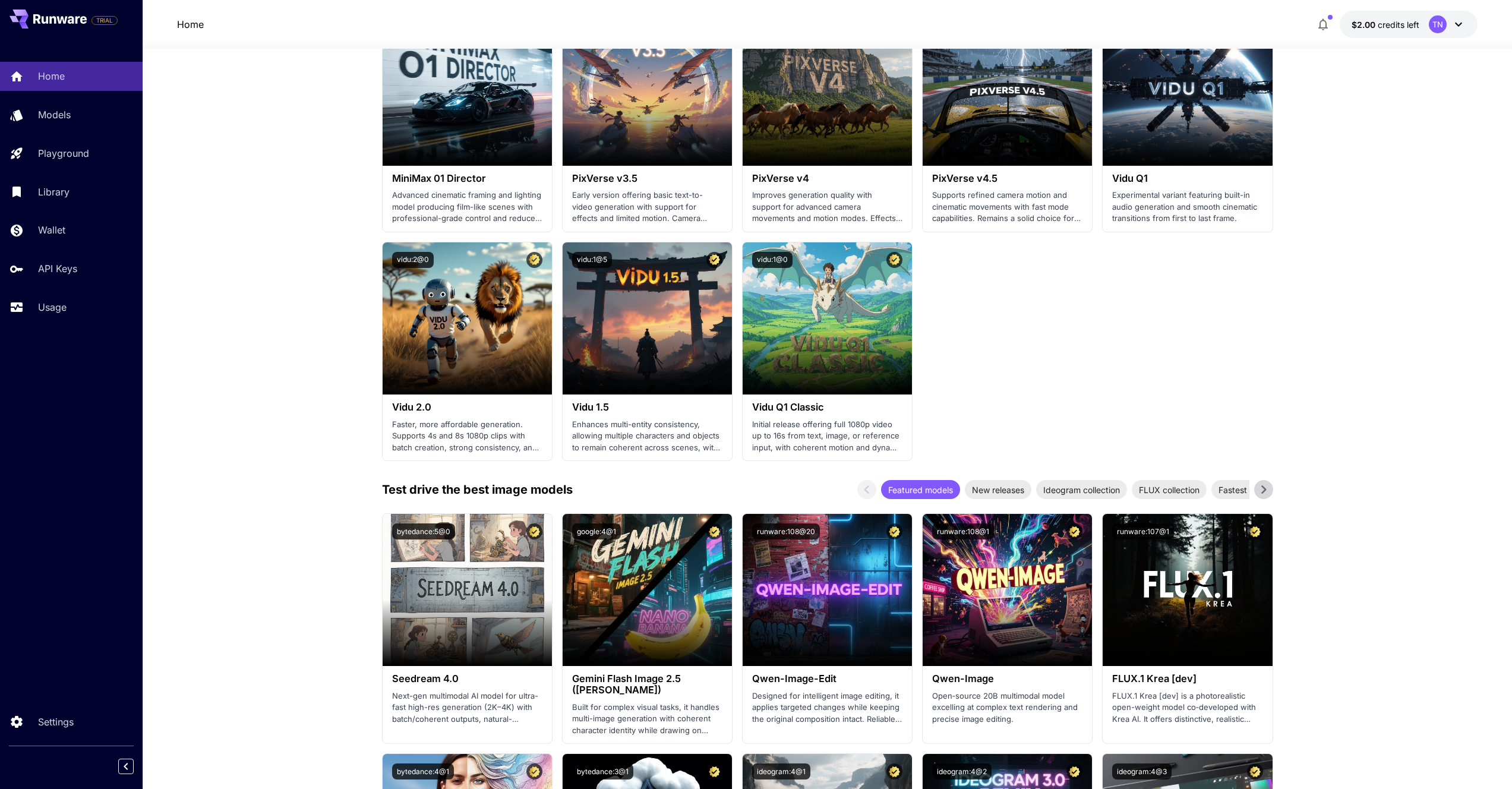
scroll to position [1137, 0]
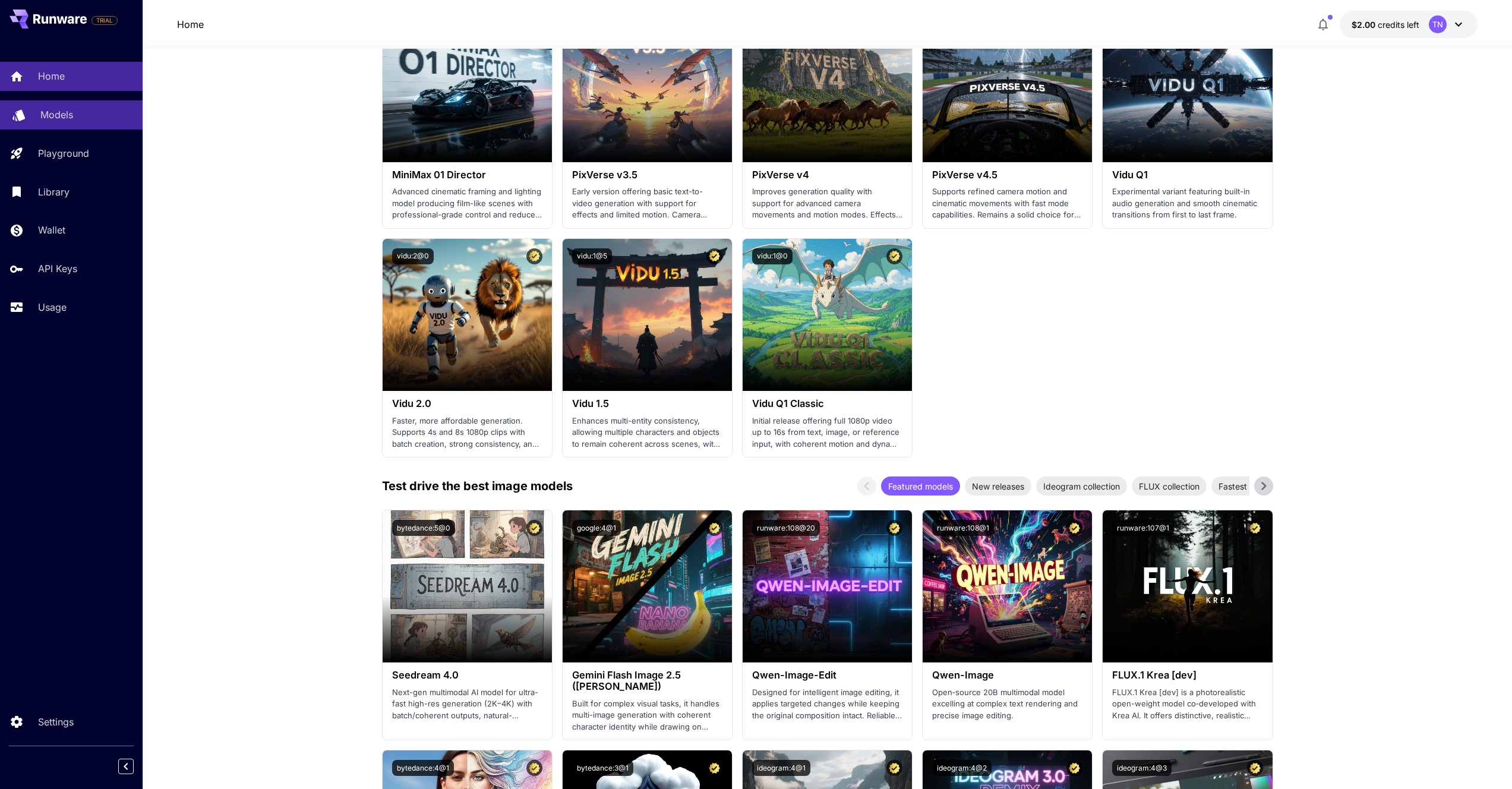
click at [72, 123] on link "Models" at bounding box center [71, 115] width 142 height 29
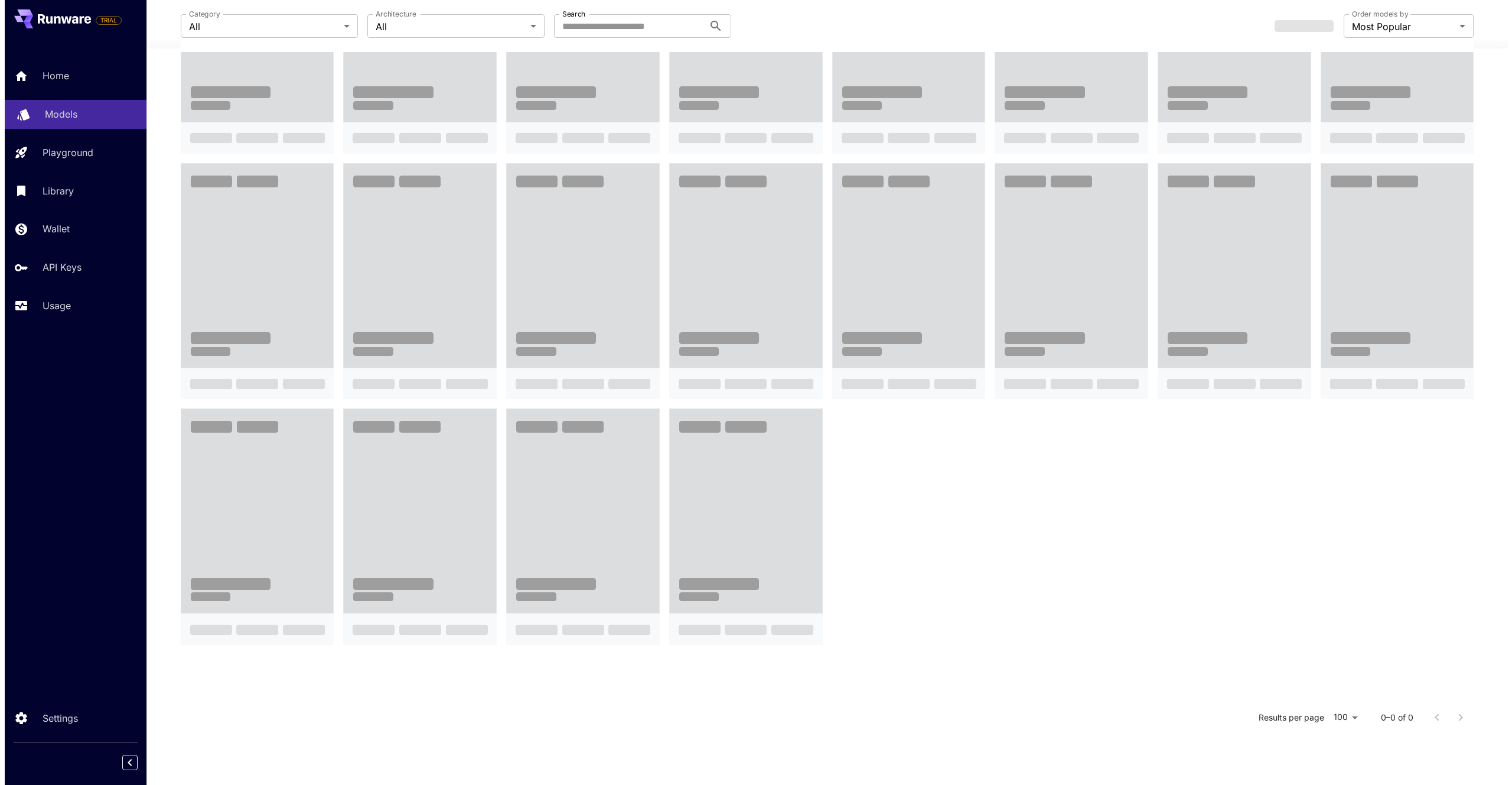
scroll to position [231, 0]
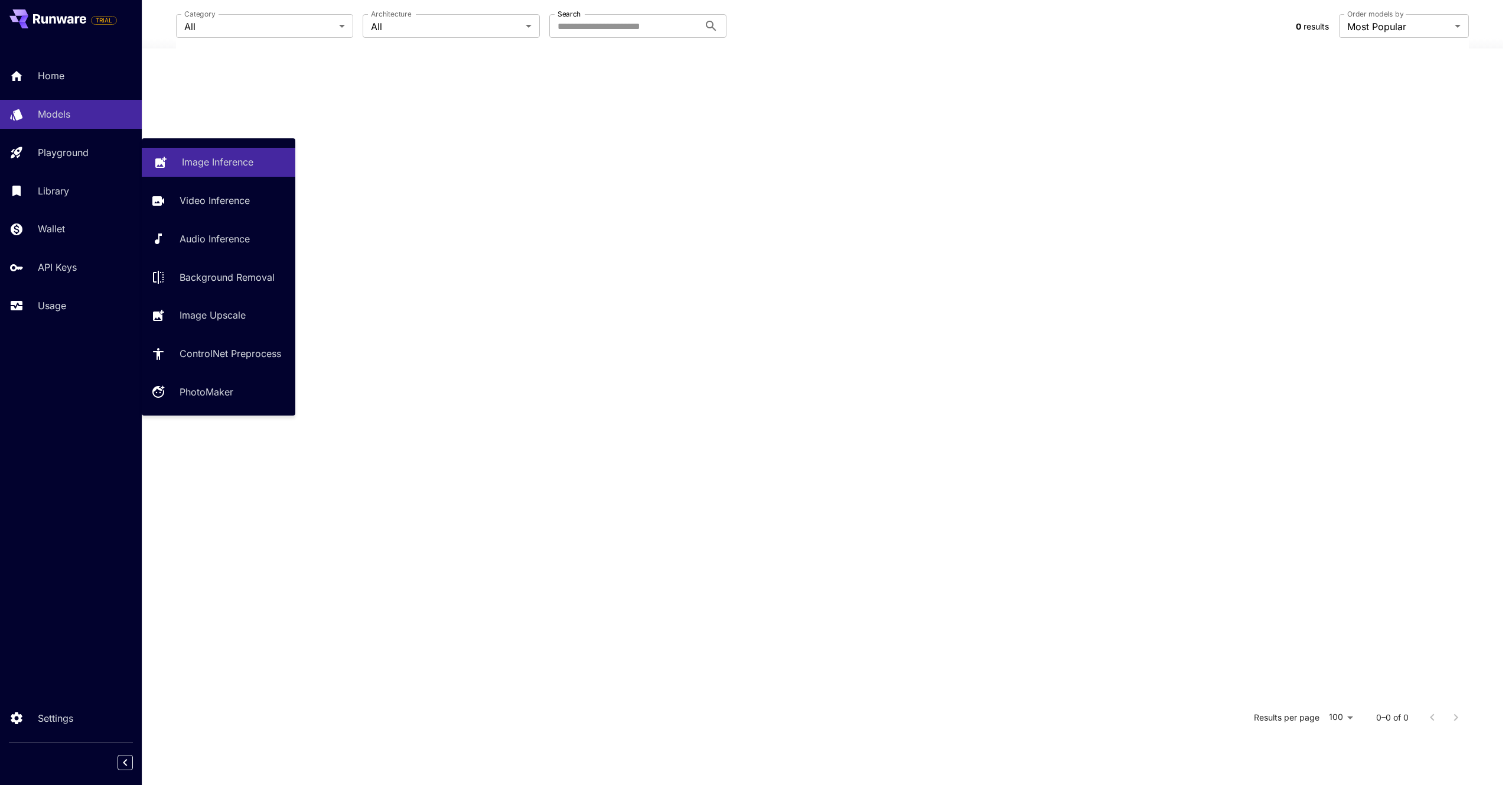
click at [217, 166] on p "Image Inference" at bounding box center [217, 161] width 71 height 15
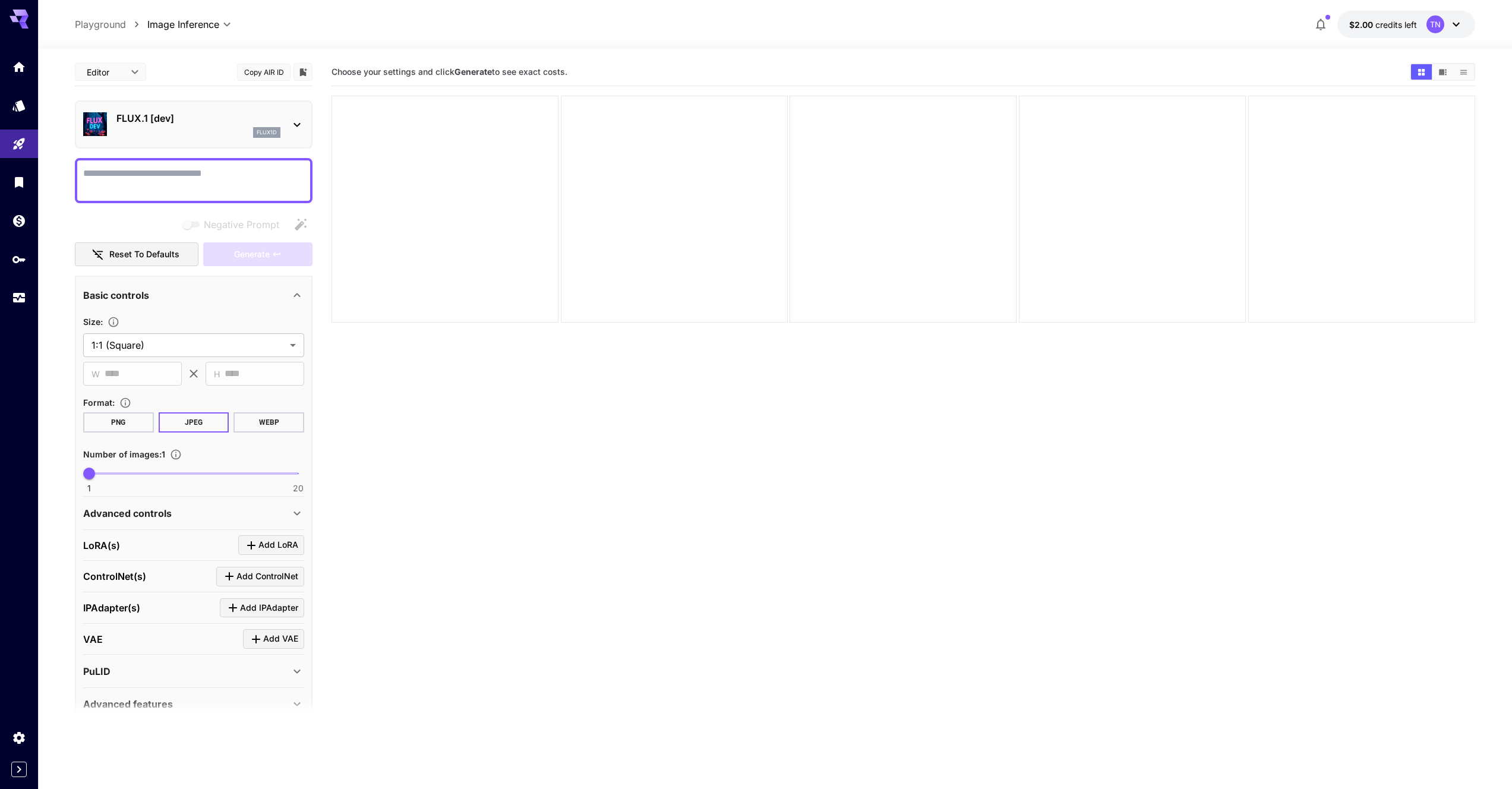
click at [191, 178] on textarea "Negative Prompt" at bounding box center [193, 180] width 221 height 28
click at [168, 171] on textarea "Negative Prompt" at bounding box center [193, 180] width 221 height 28
paste textarea "**********"
type textarea "**********"
click at [197, 344] on body "**********" at bounding box center [756, 441] width 1512 height 883
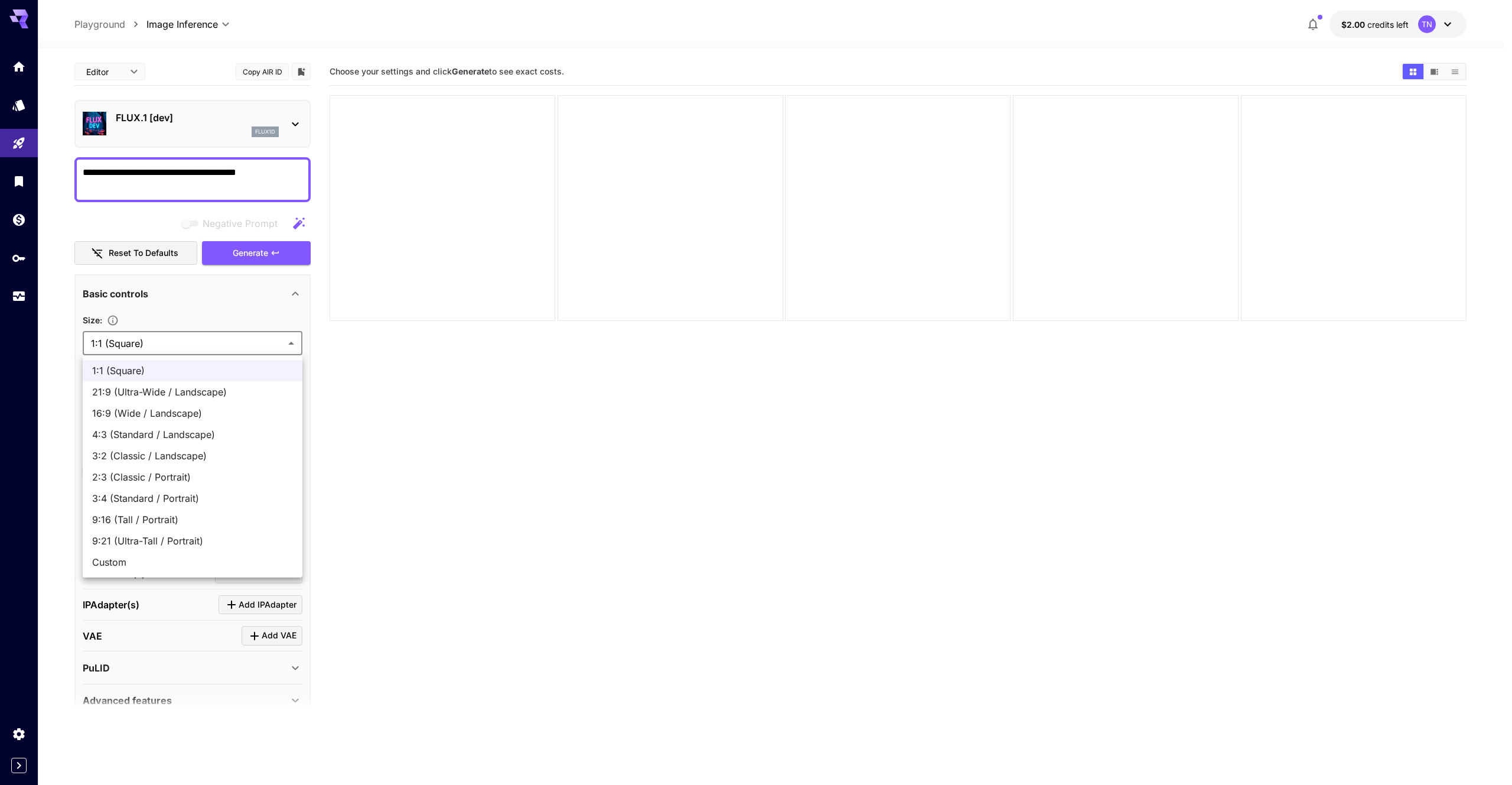
click at [196, 346] on div at bounding box center [756, 392] width 1512 height 785
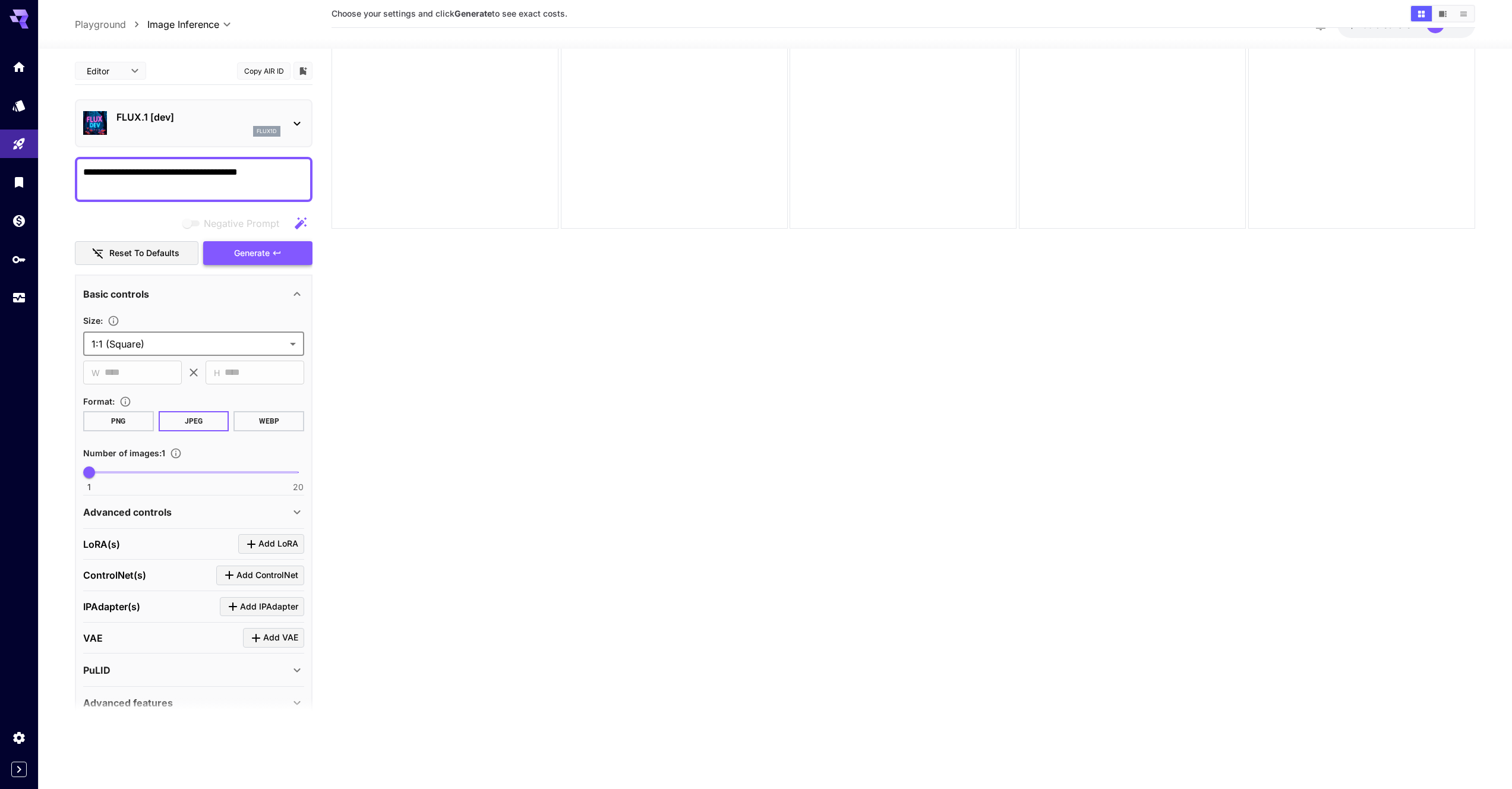
click at [256, 260] on button "Generate" at bounding box center [258, 254] width 110 height 24
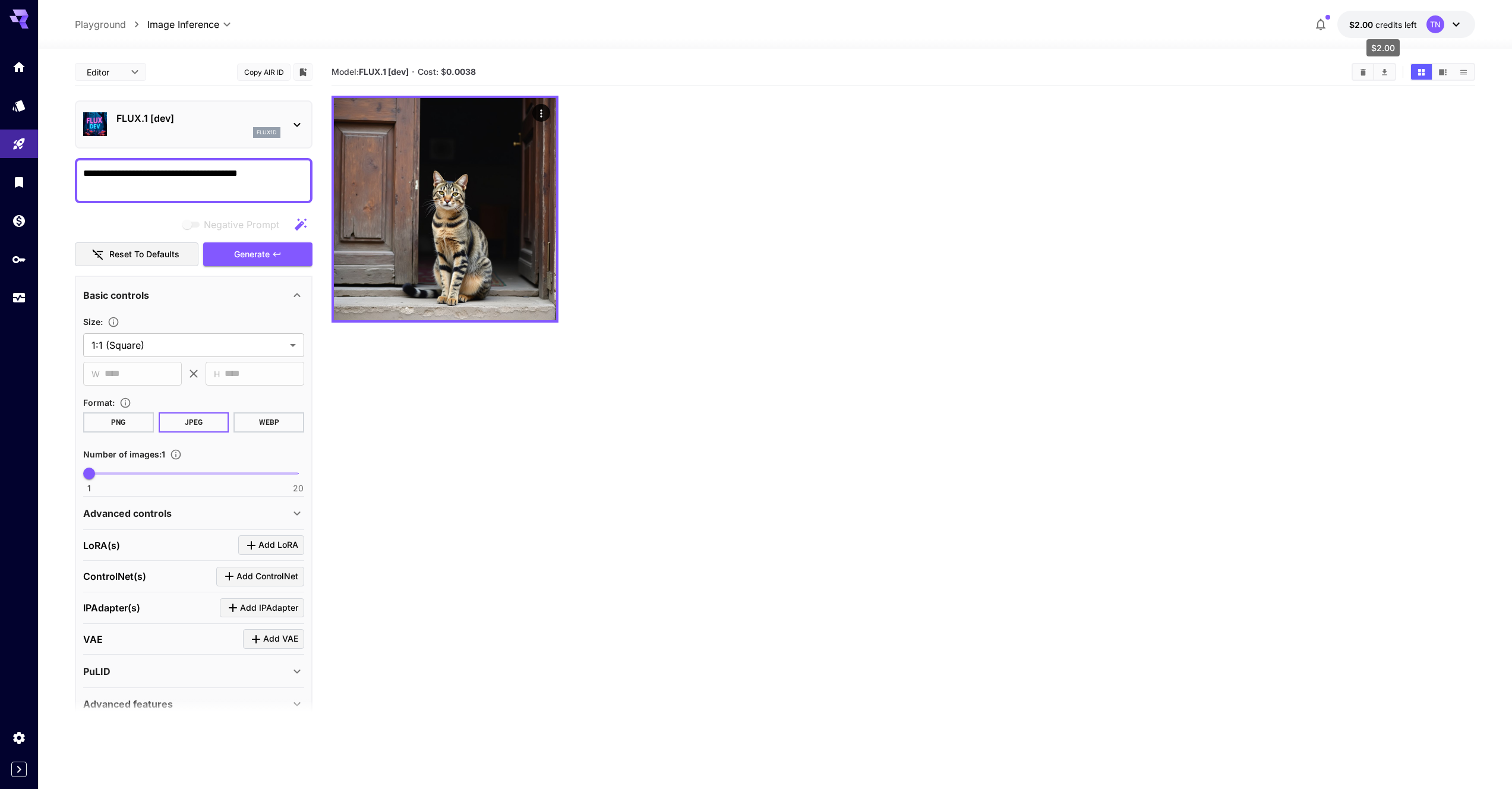
click at [1357, 22] on span "$2.00" at bounding box center [1362, 25] width 26 height 10
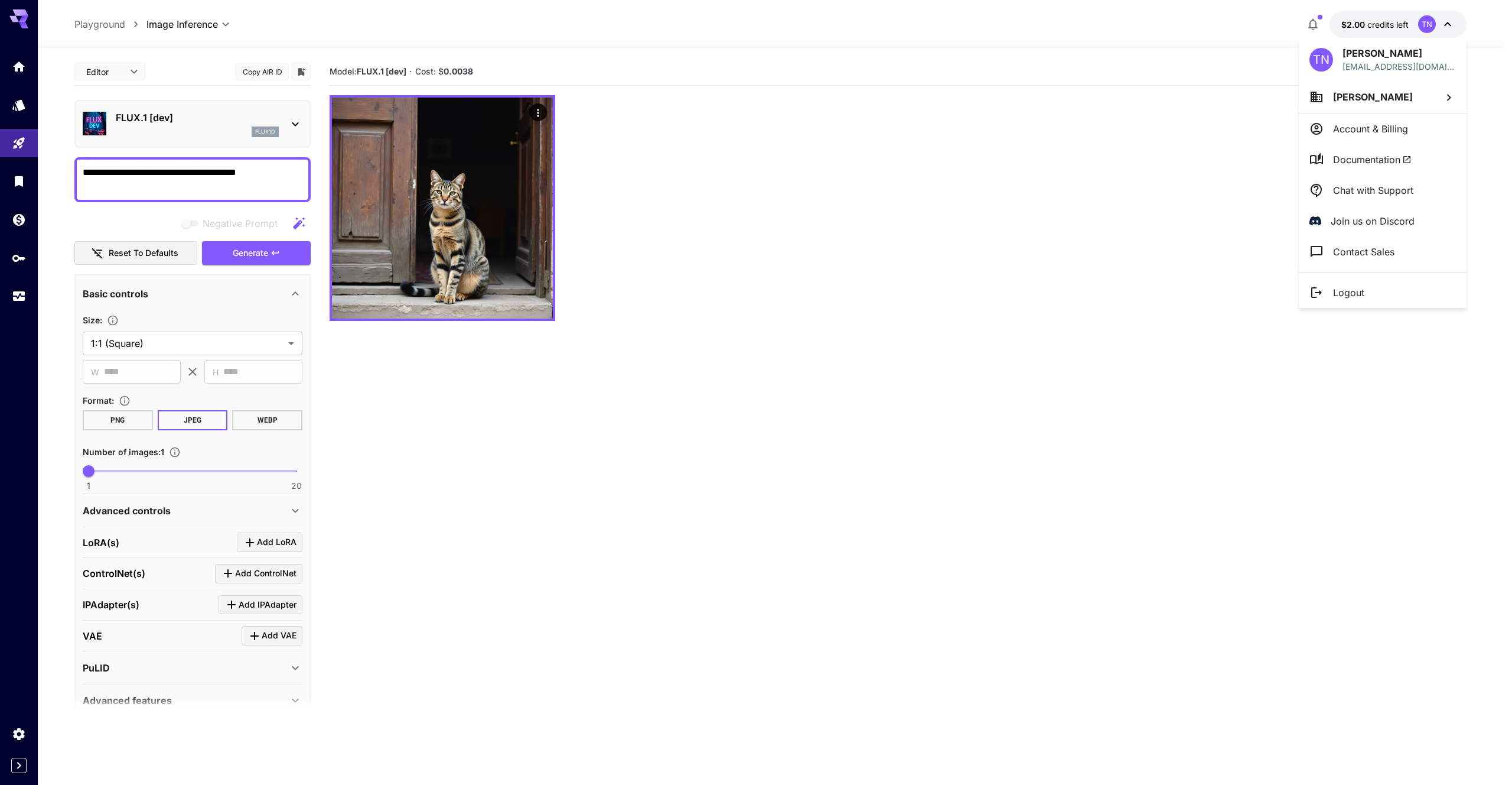
click at [743, 248] on div at bounding box center [756, 392] width 1512 height 785
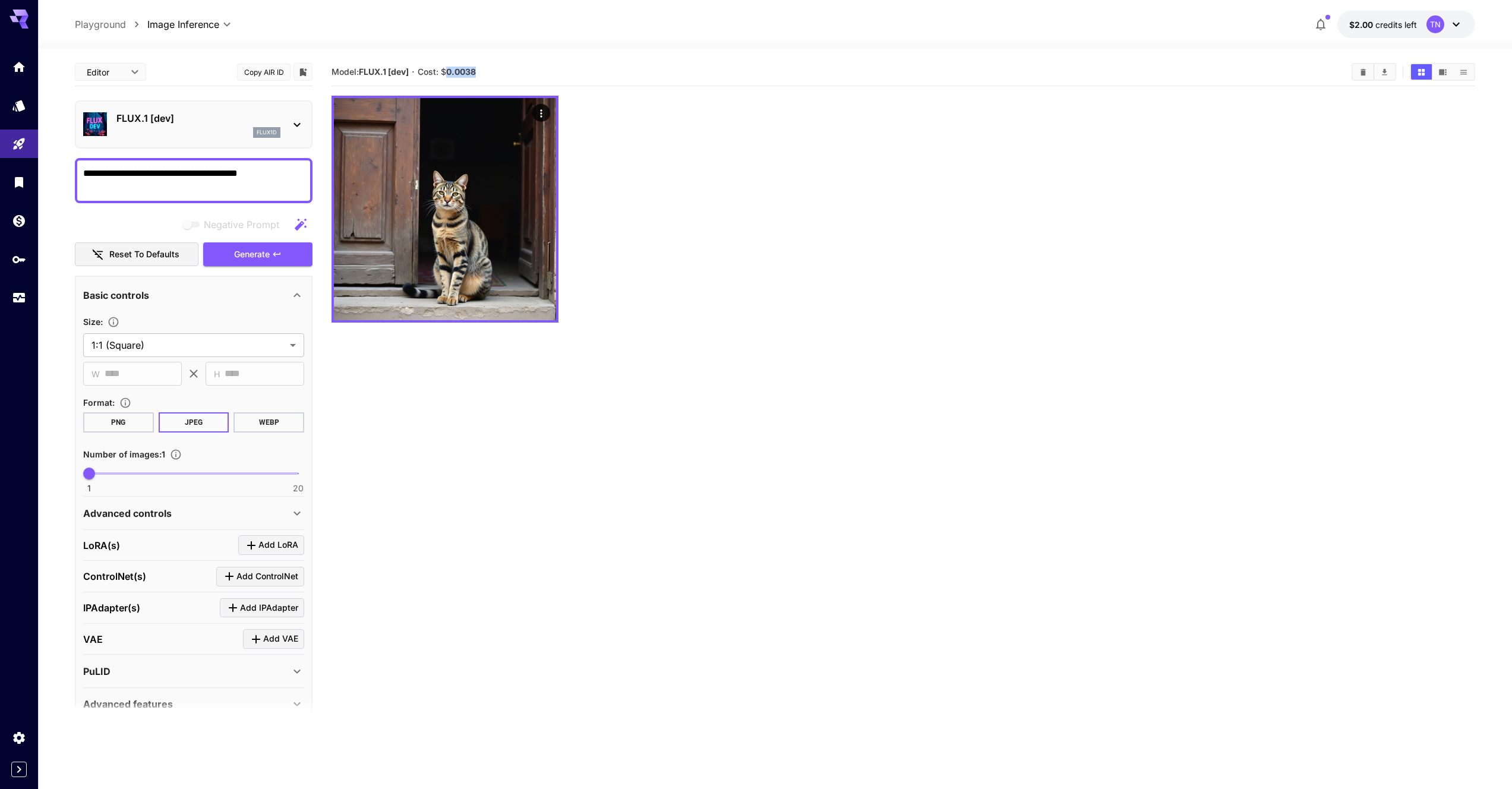
drag, startPoint x: 449, startPoint y: 72, endPoint x: 548, endPoint y: 73, distance: 99.0
click at [548, 73] on section "Model: FLUX.1 [dev] · Cost: $ 0.0038" at bounding box center [837, 72] width 1011 height 15
copy b "0.0038"
click at [752, 306] on div at bounding box center [903, 209] width 1144 height 227
click at [300, 128] on icon at bounding box center [297, 124] width 15 height 15
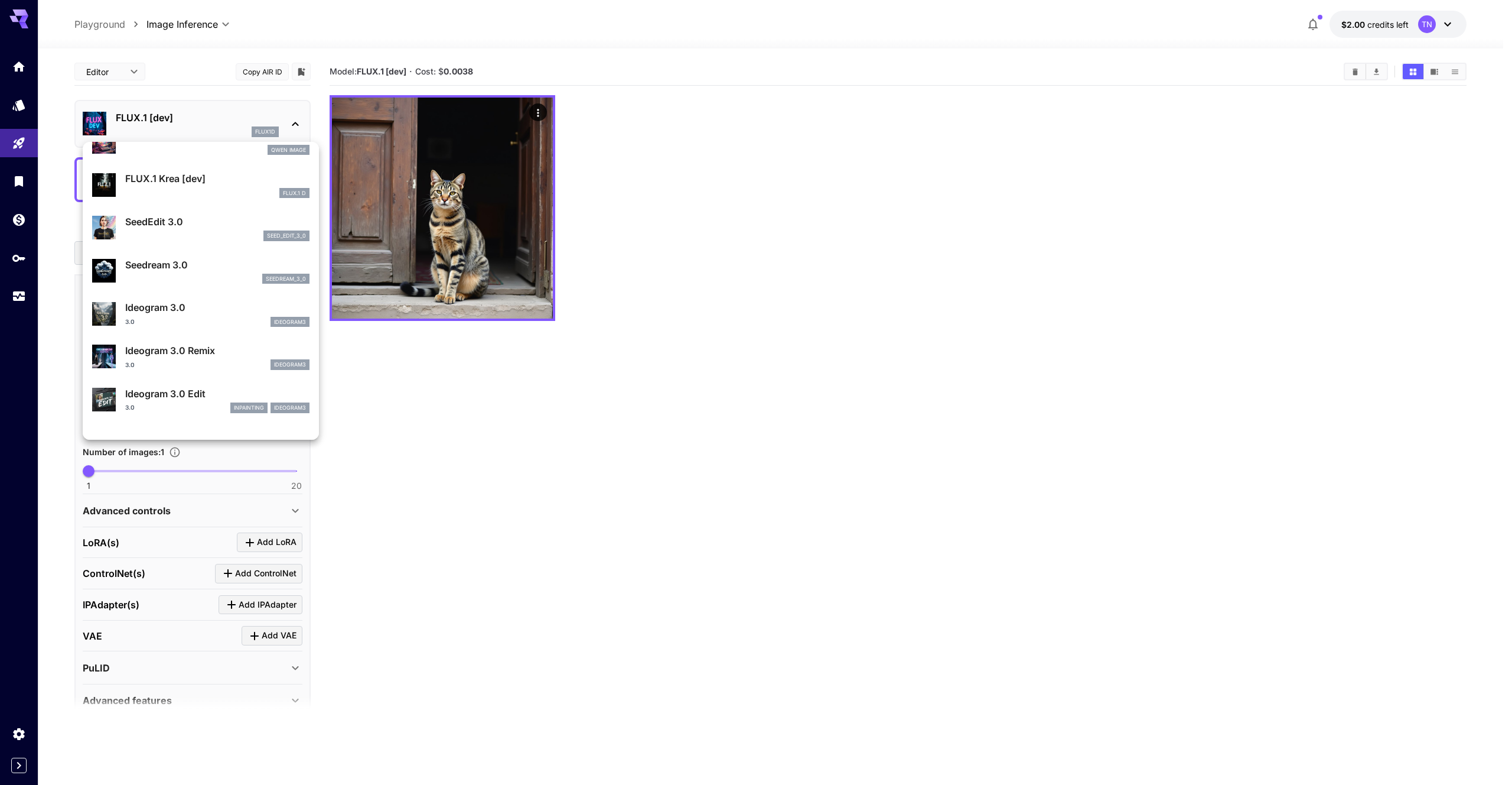
scroll to position [275, 0]
